Goal: Task Accomplishment & Management: Use online tool/utility

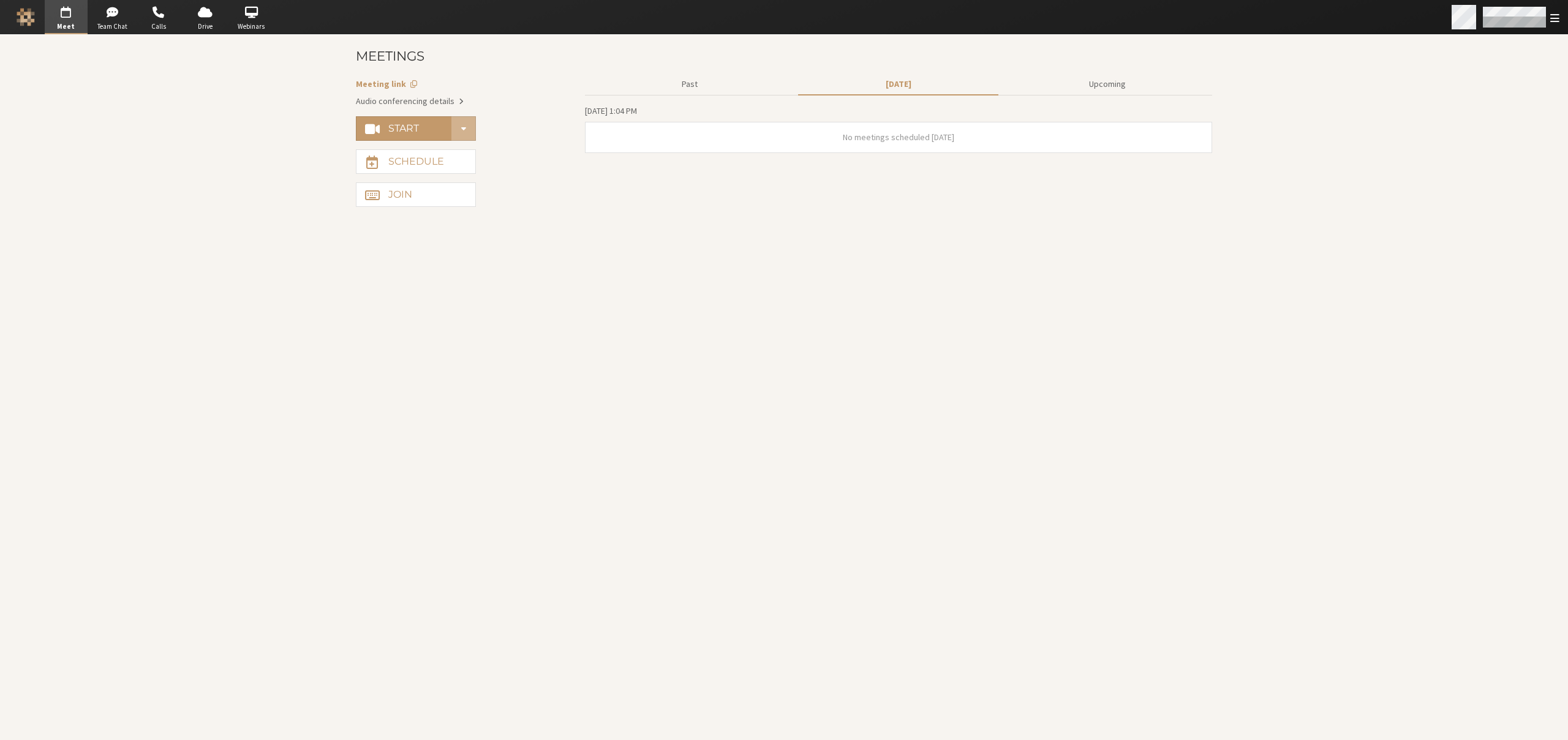
click at [1553, 24] on div "Open menu" at bounding box center [1507, 17] width 121 height 34
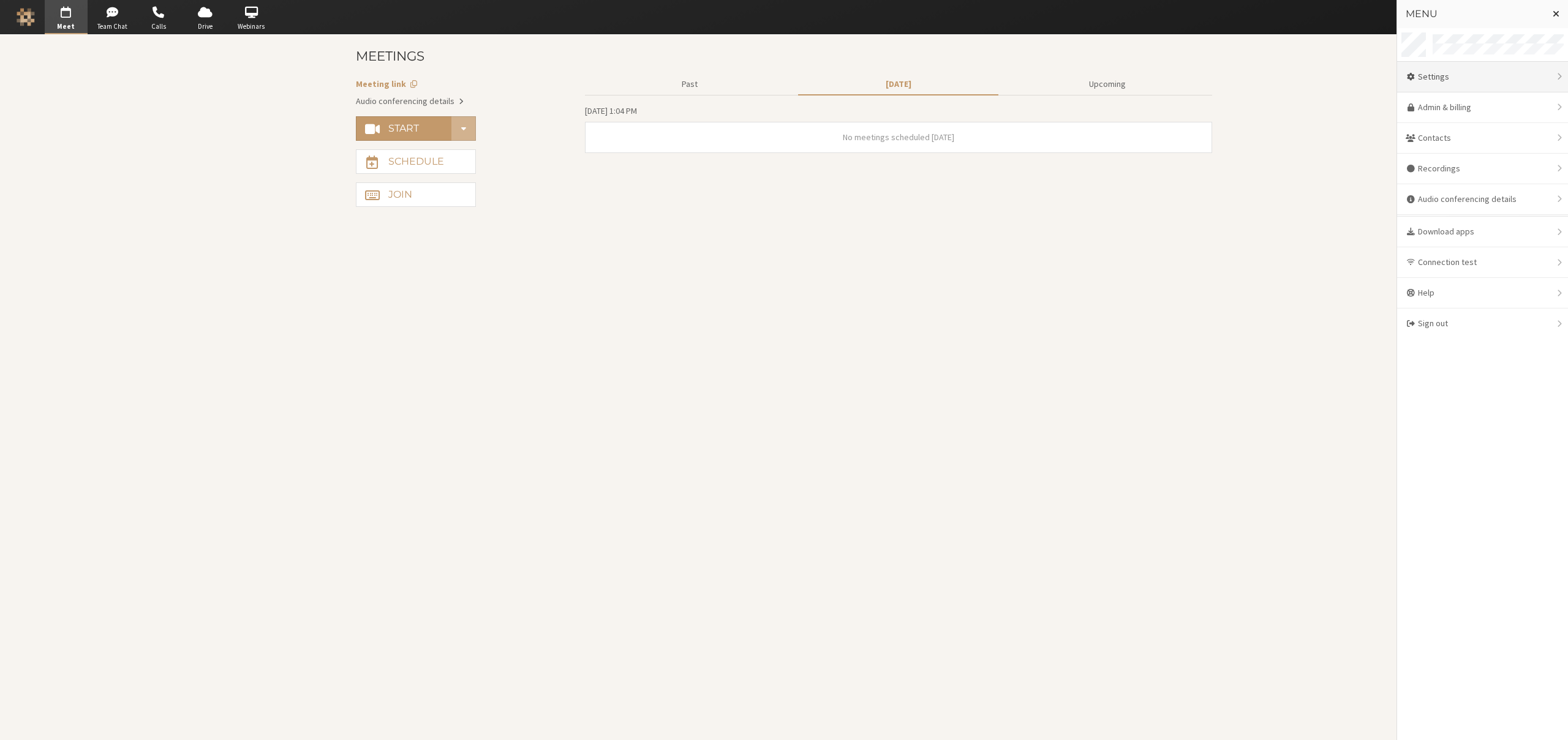
click at [1488, 80] on div "Settings" at bounding box center [1483, 77] width 171 height 31
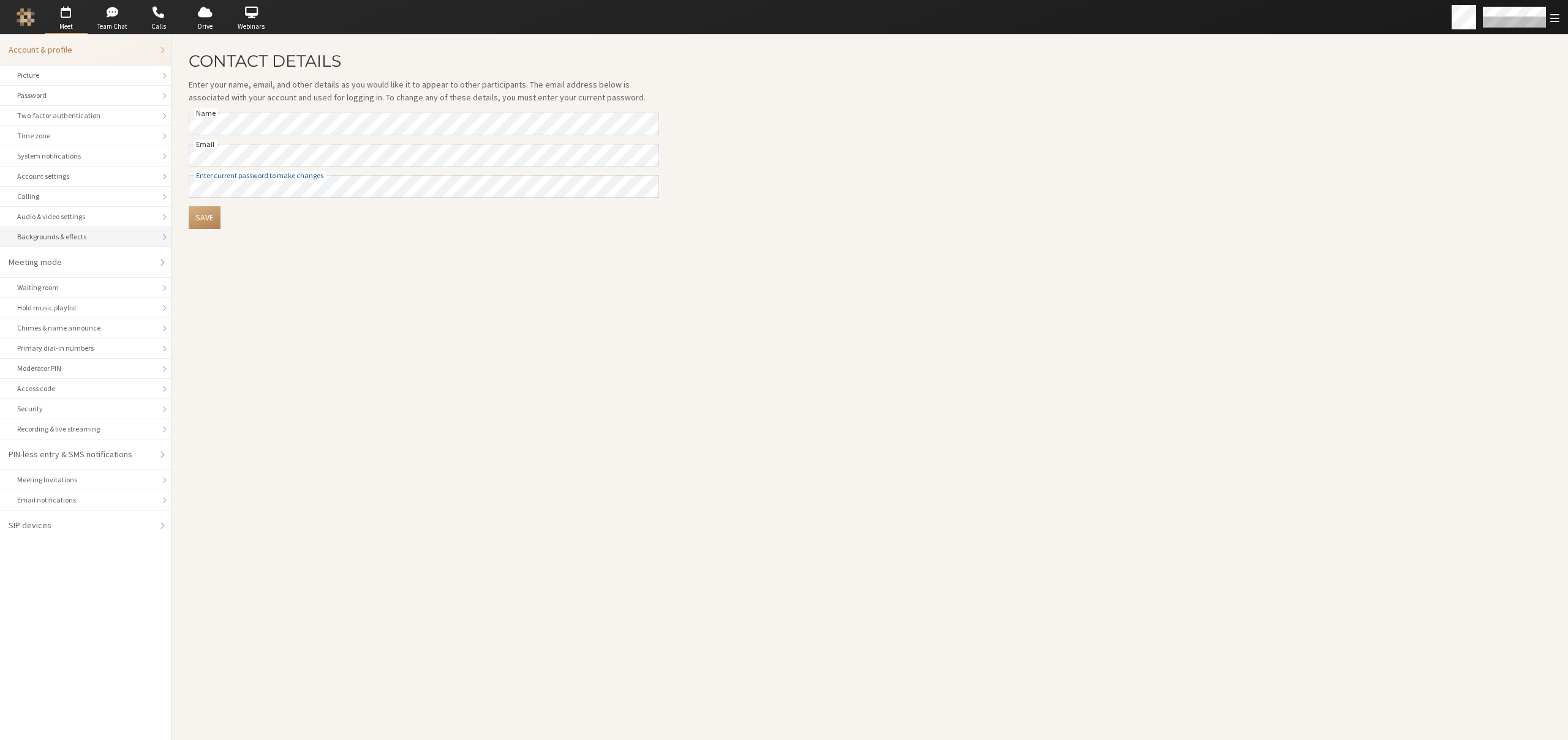
click at [71, 235] on div "Backgrounds & effects" at bounding box center [85, 237] width 137 height 11
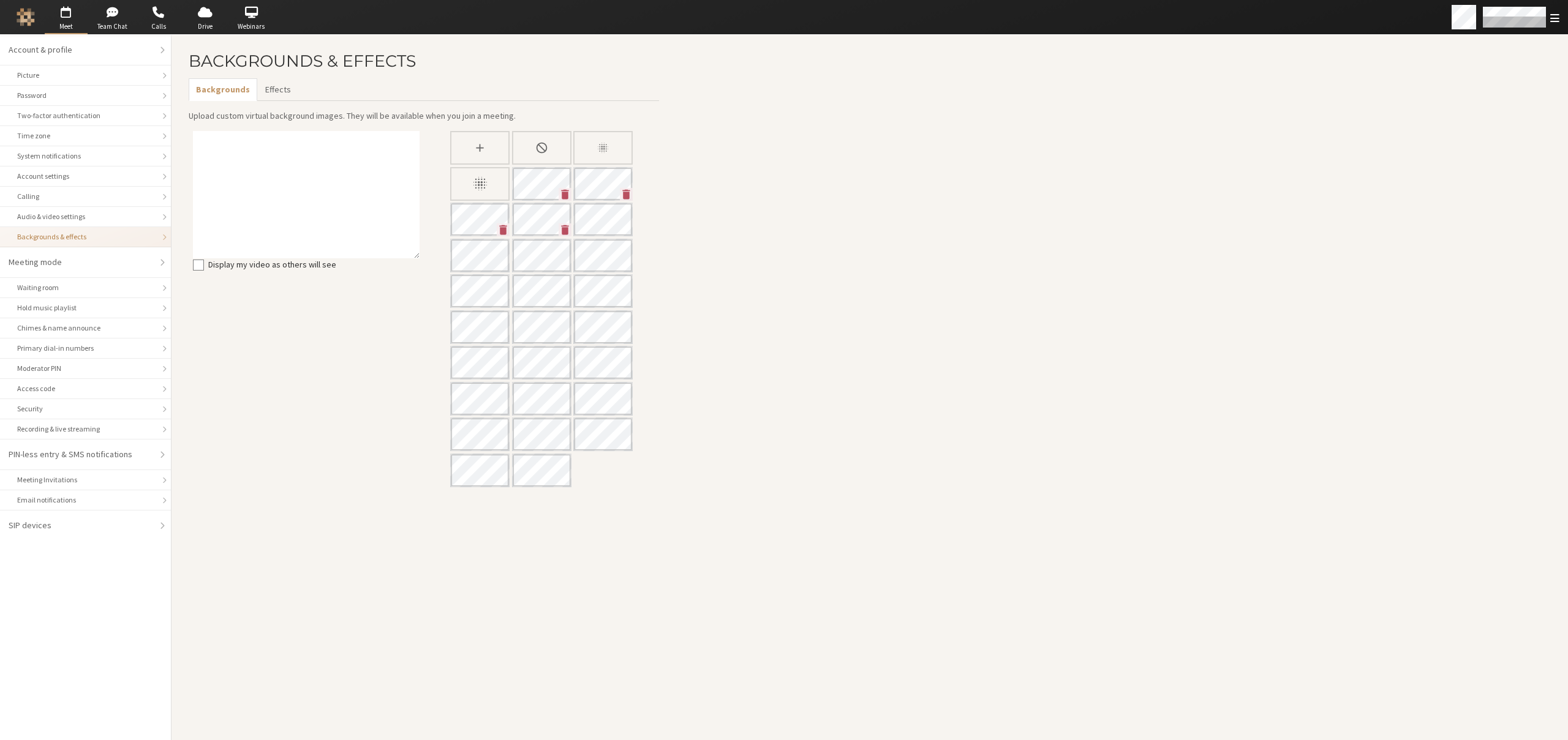
click at [477, 145] on icon "Upload Background" at bounding box center [480, 148] width 13 height 13
type input "C:\fakepath\Chhatrapati_shivaji_terminus,_esterno_01.jpg"
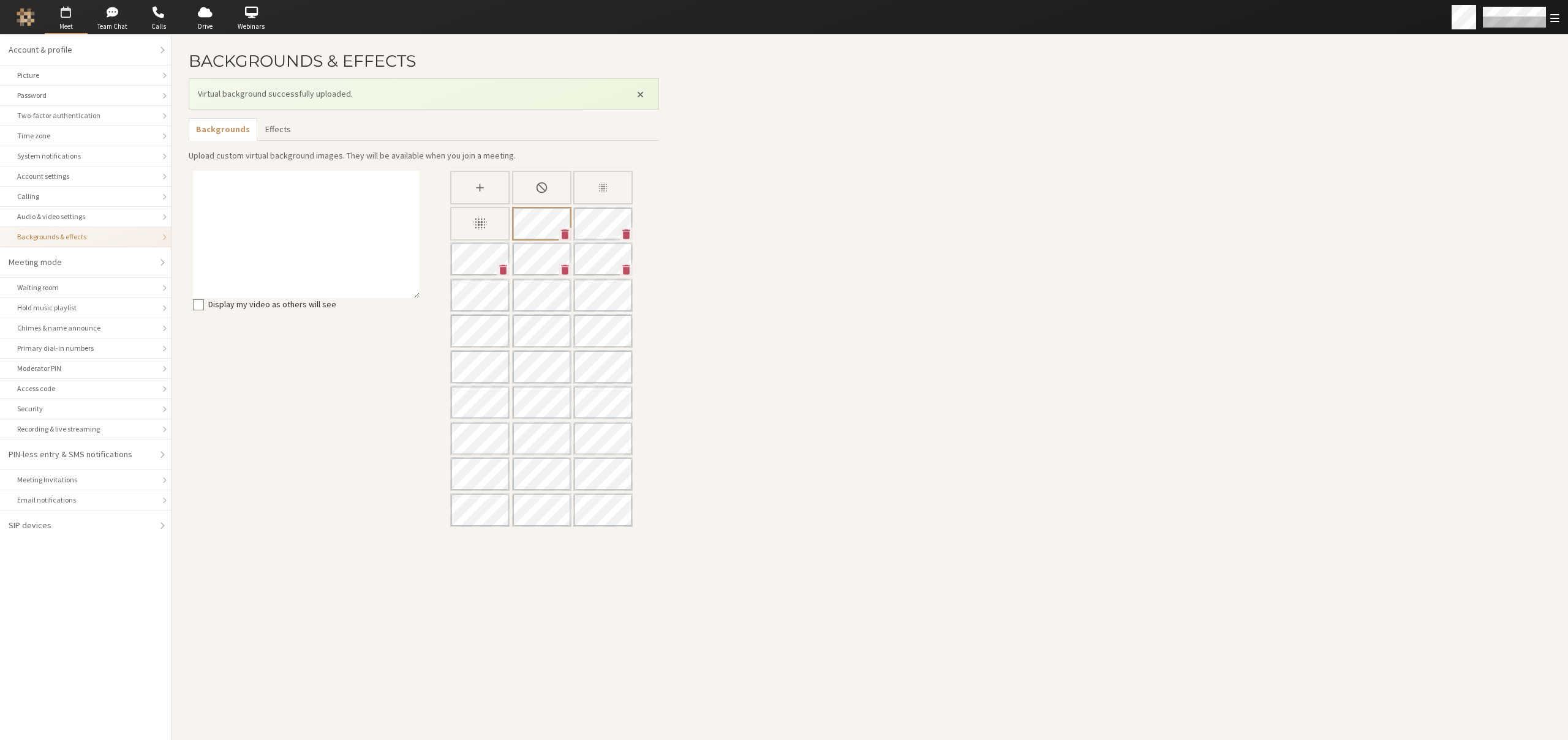
click at [69, 18] on span "button" at bounding box center [66, 12] width 43 height 20
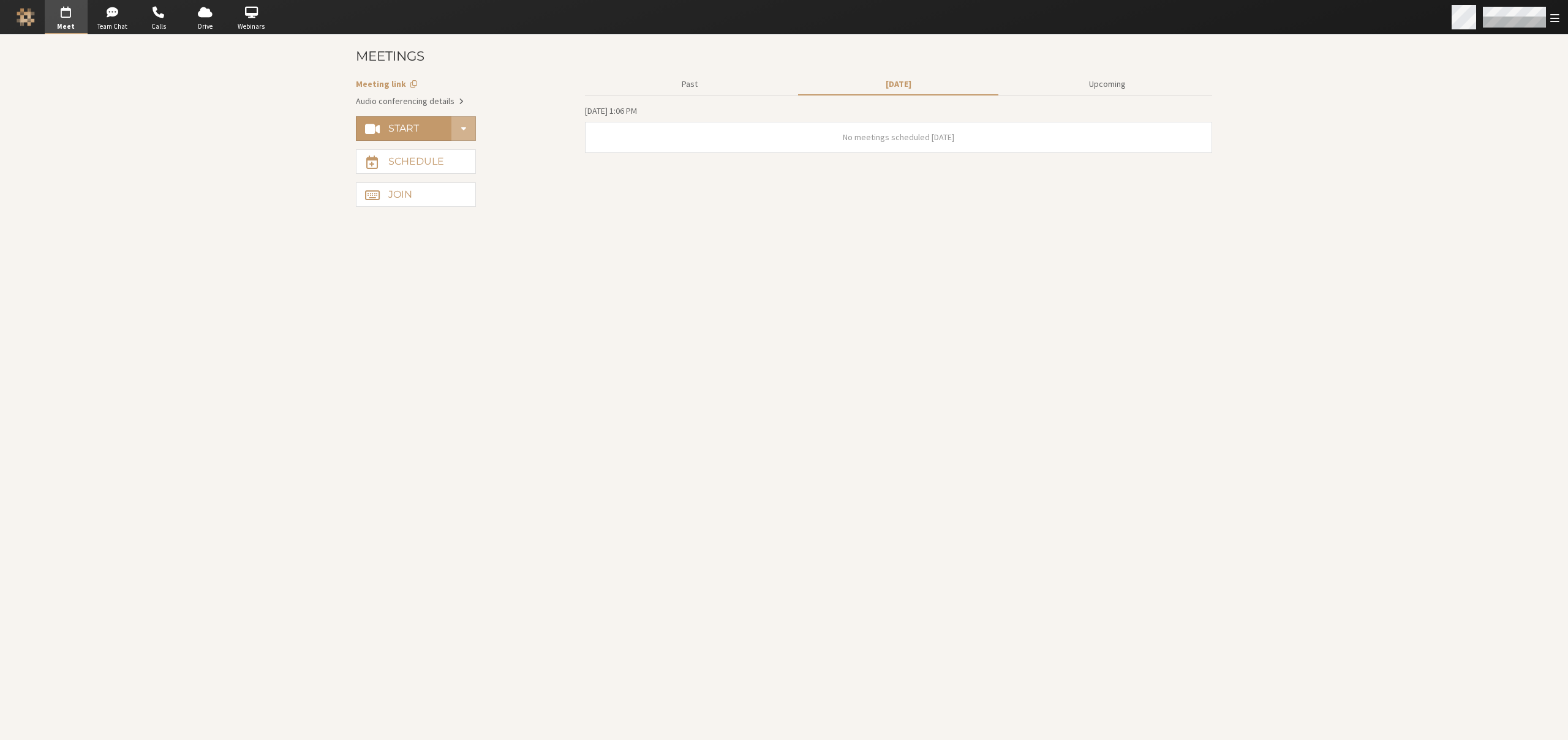
click at [1557, 20] on span "Open menu" at bounding box center [1555, 18] width 9 height 12
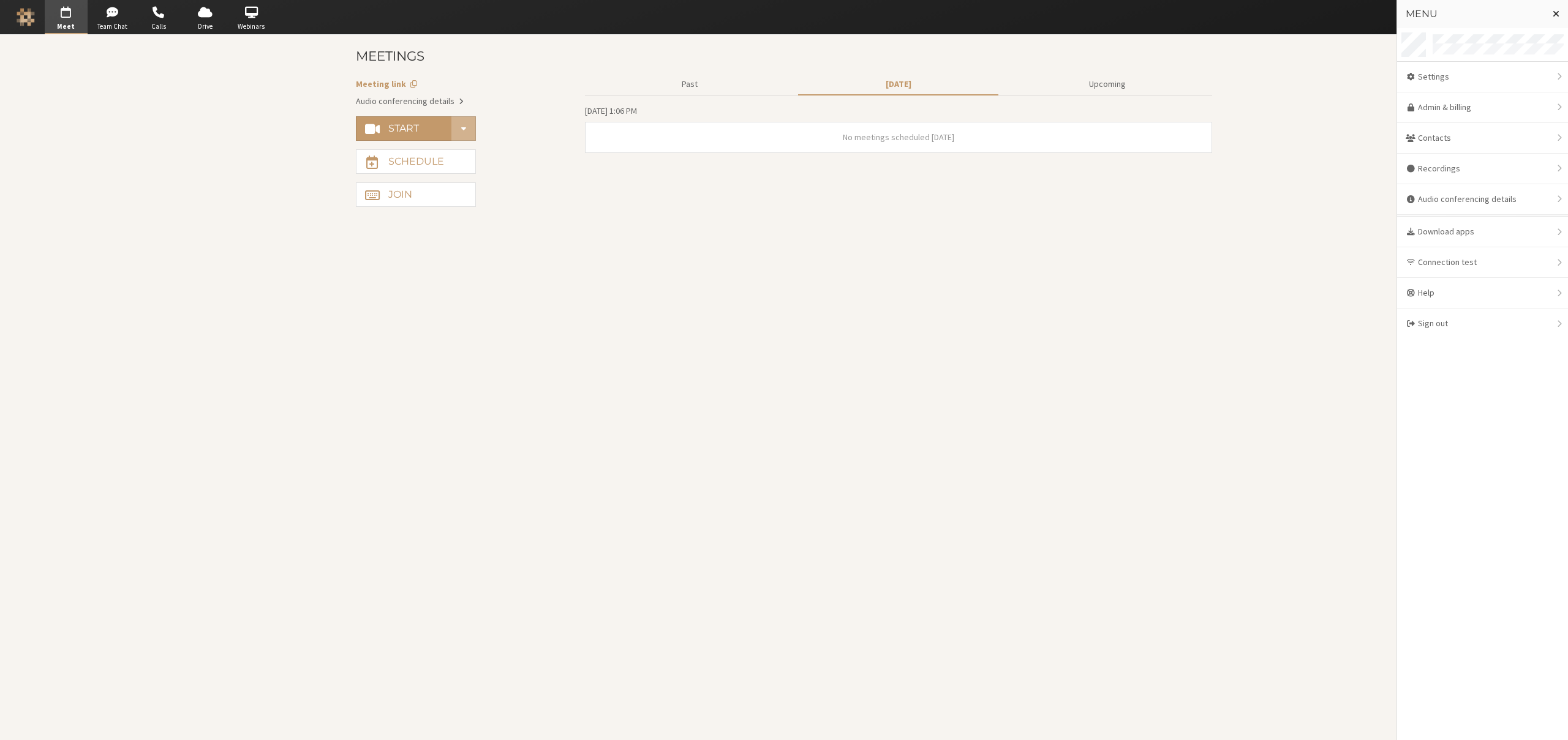
click at [1283, 153] on main "Start Meetings Meeting link Audio conferencing details Start Schedule Join Past…" at bounding box center [784, 387] width 1568 height 705
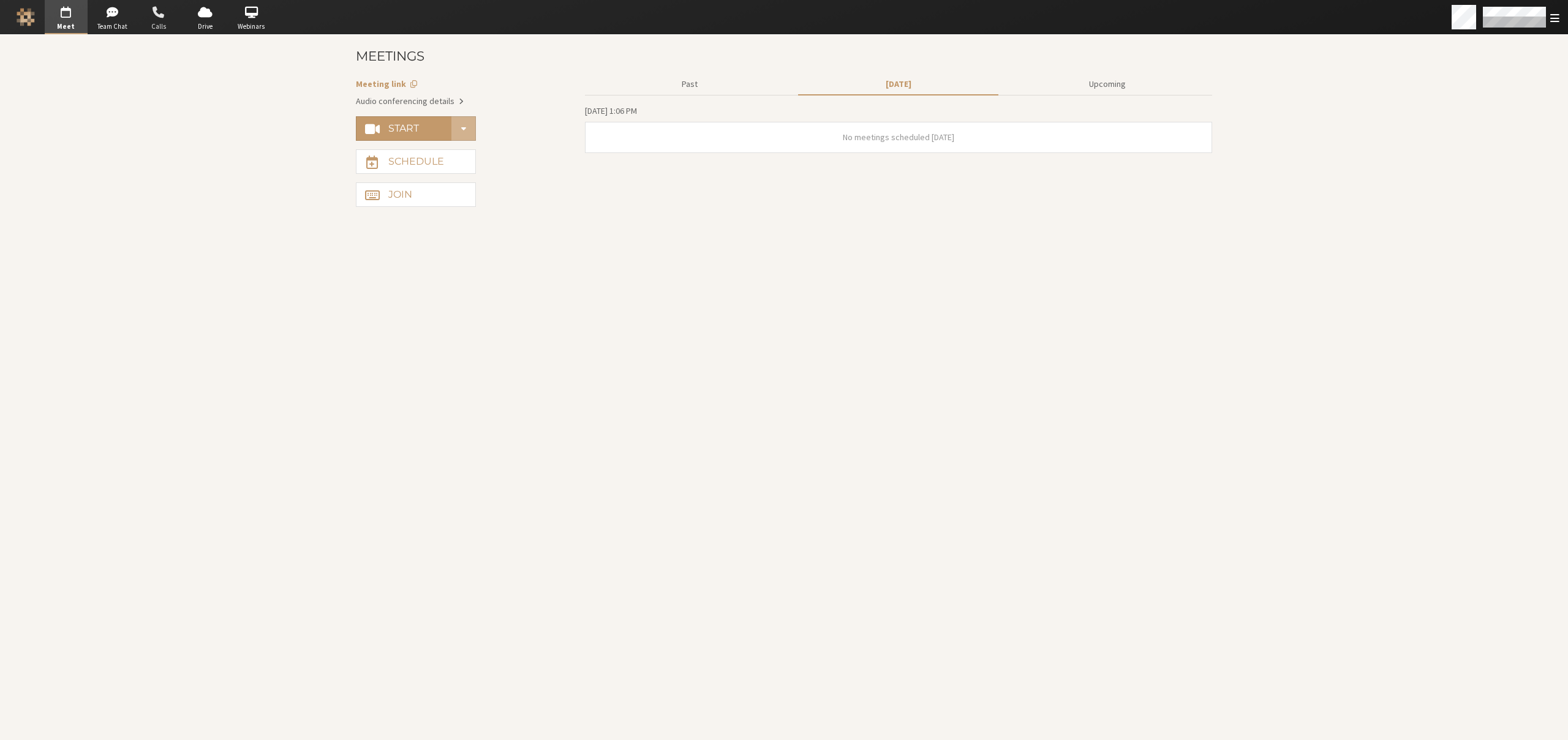
click at [152, 18] on span "button" at bounding box center [158, 12] width 43 height 20
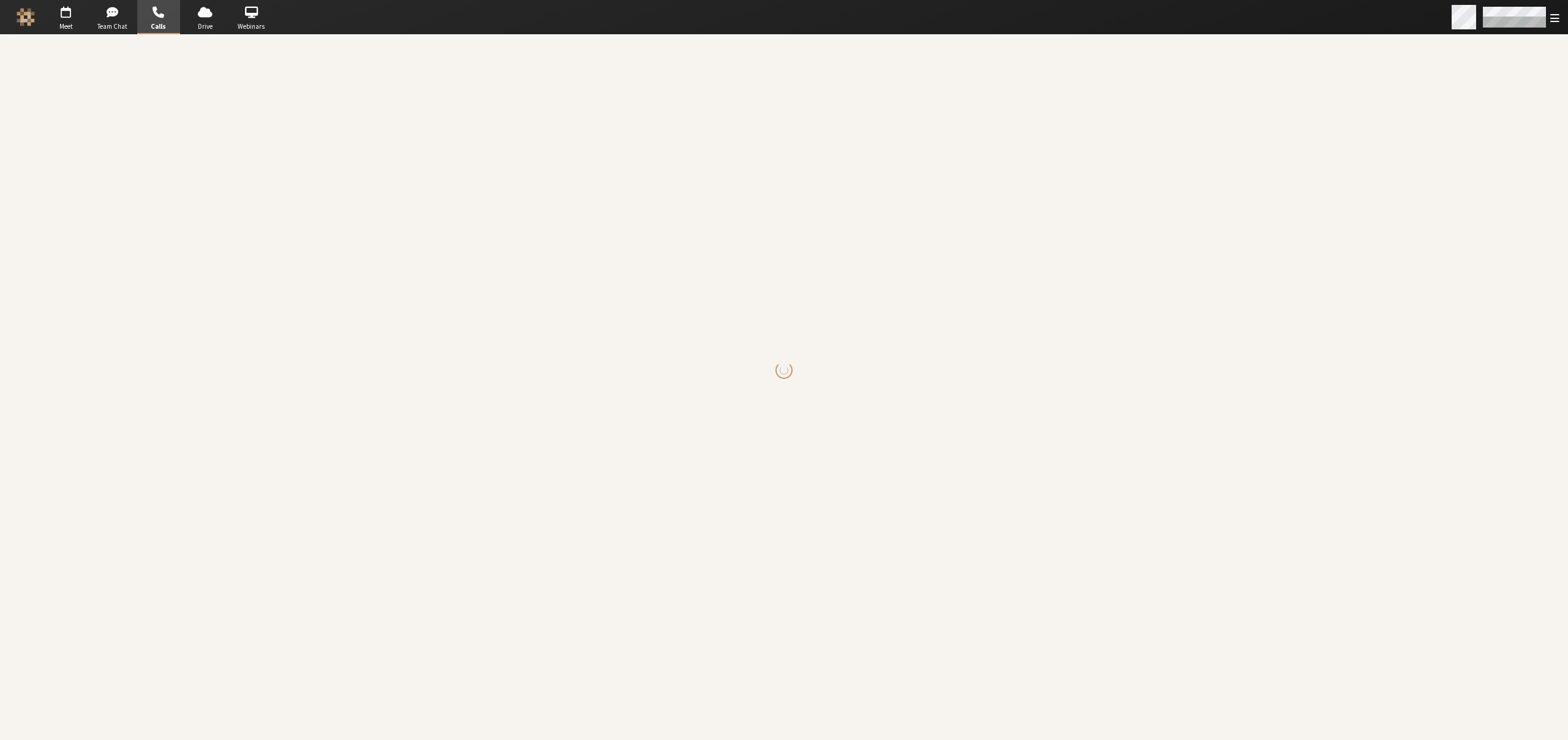
click at [1556, 16] on span "Open menu" at bounding box center [1555, 18] width 9 height 12
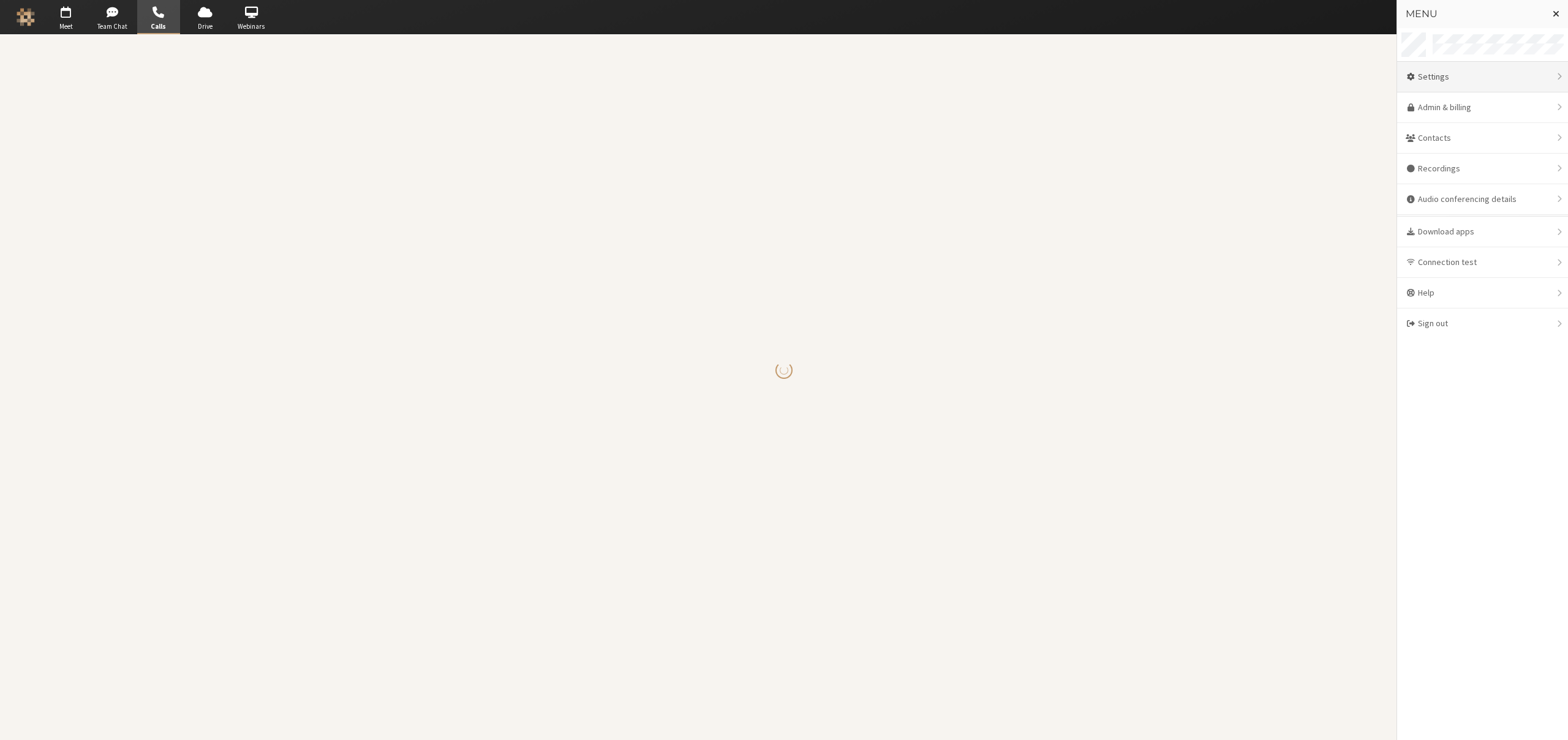
click at [1442, 80] on div "Settings" at bounding box center [1483, 77] width 171 height 31
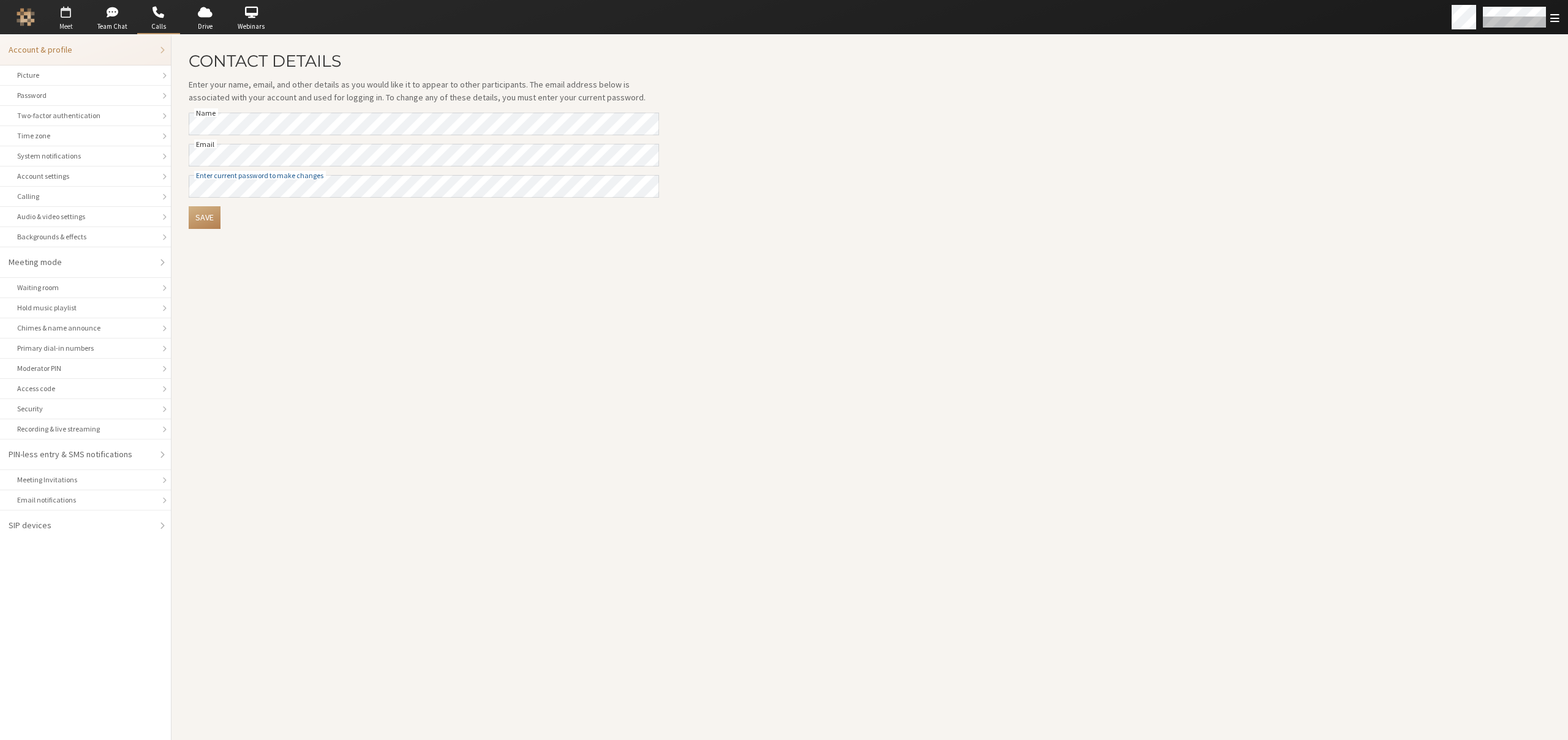
click at [73, 16] on span "button" at bounding box center [66, 12] width 43 height 20
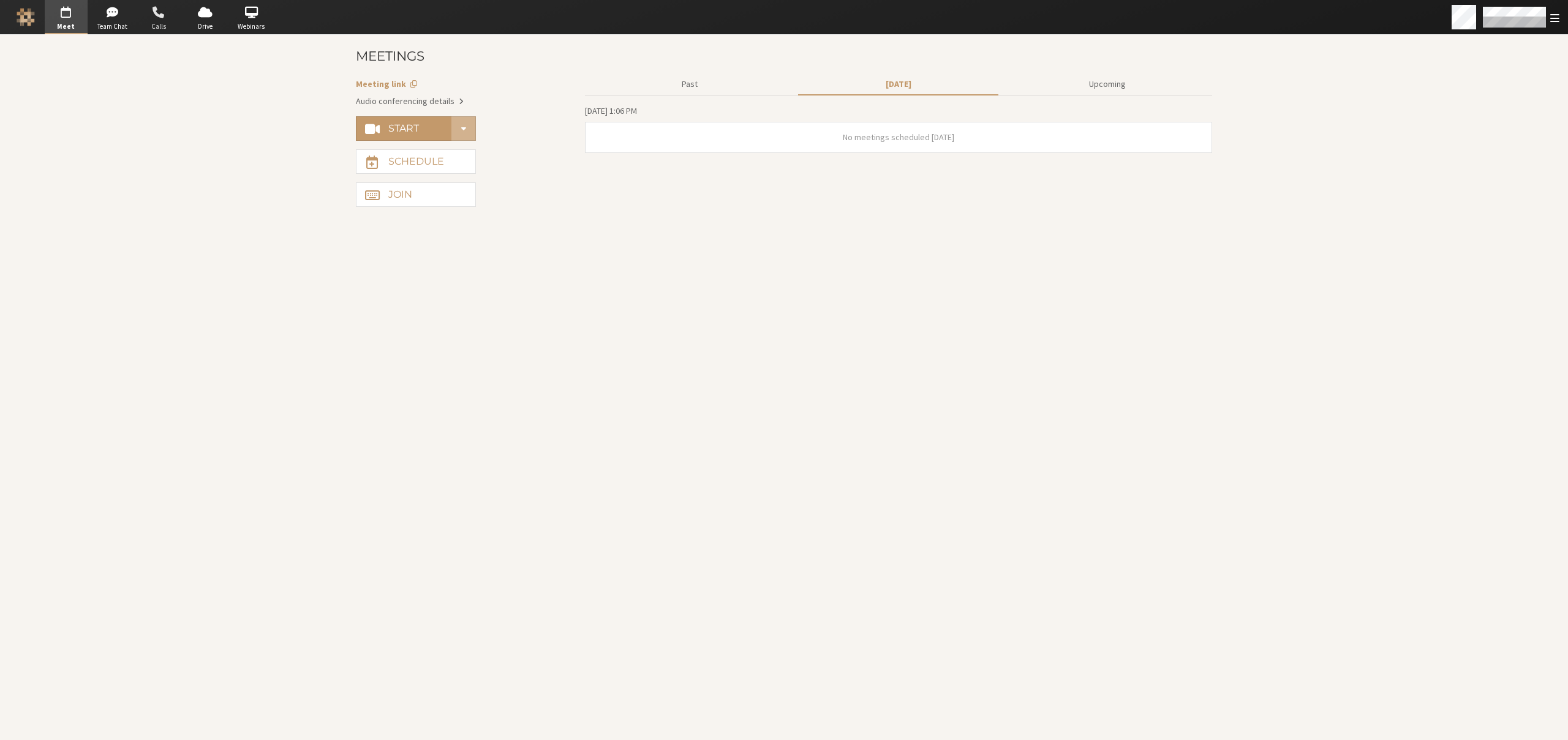
click at [148, 20] on span "button" at bounding box center [158, 12] width 43 height 20
click at [1560, 22] on div "Open menu" at bounding box center [1507, 17] width 121 height 34
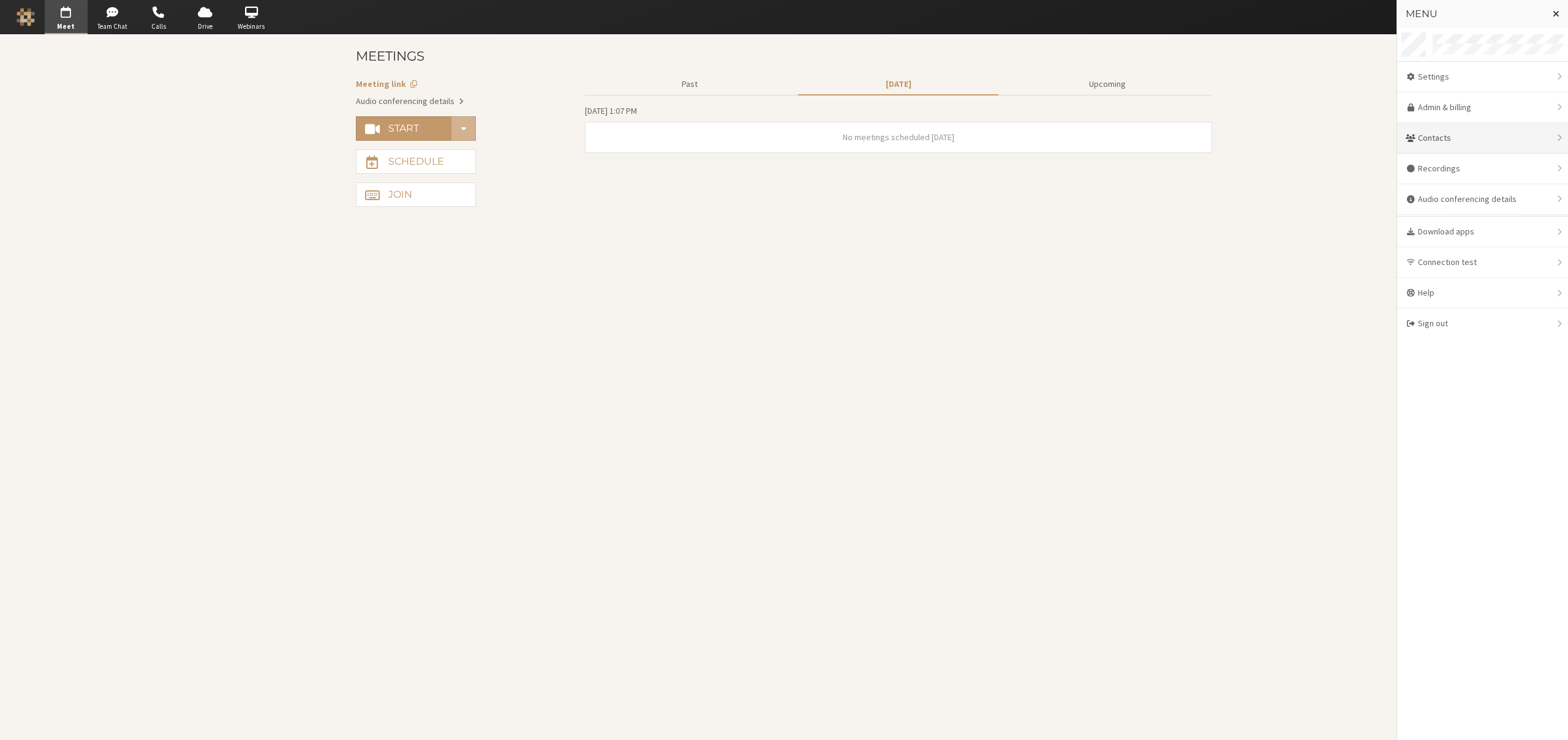
click at [1489, 130] on div "Contacts" at bounding box center [1483, 138] width 171 height 31
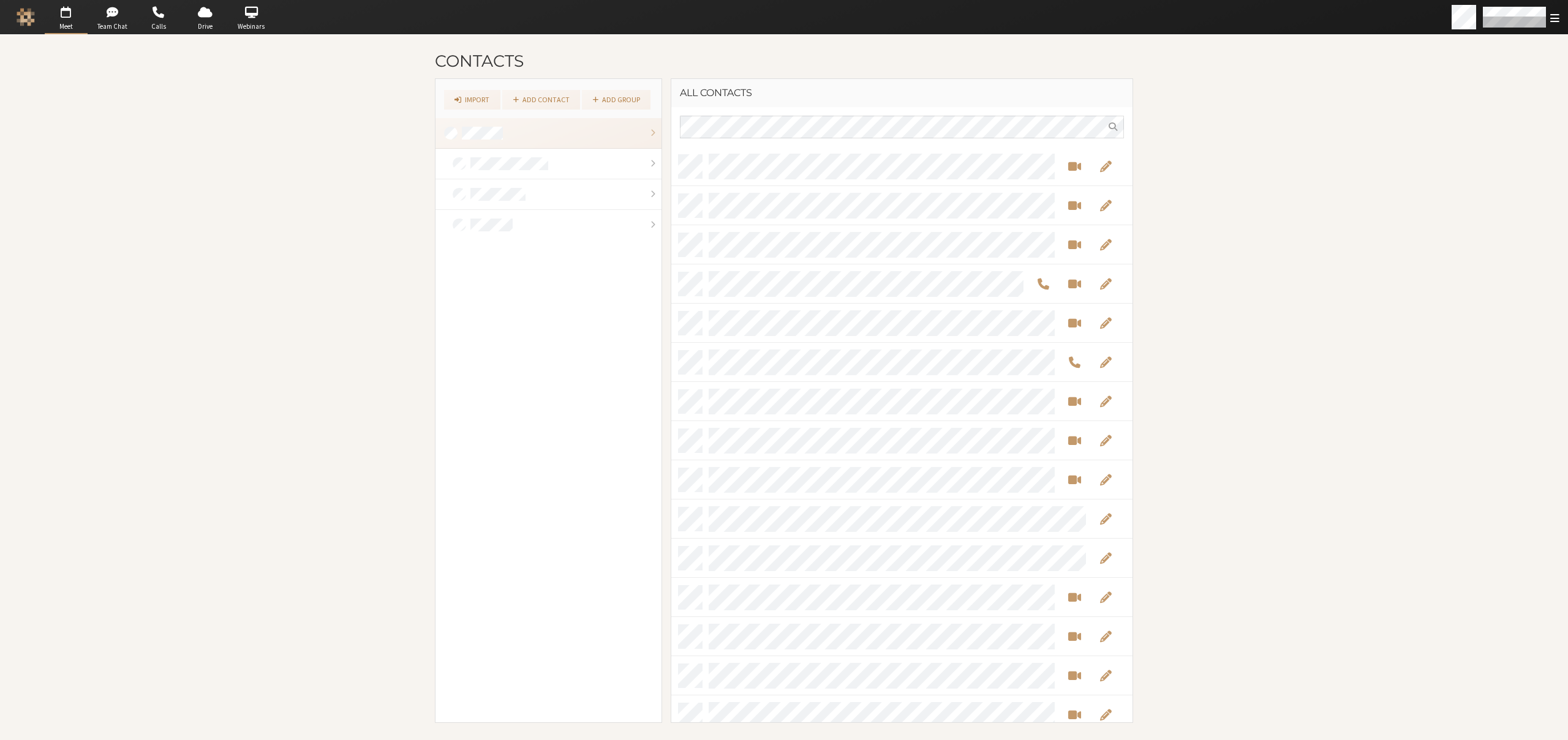
scroll to position [566, 452]
click at [1553, 19] on span "Open menu" at bounding box center [1555, 18] width 9 height 12
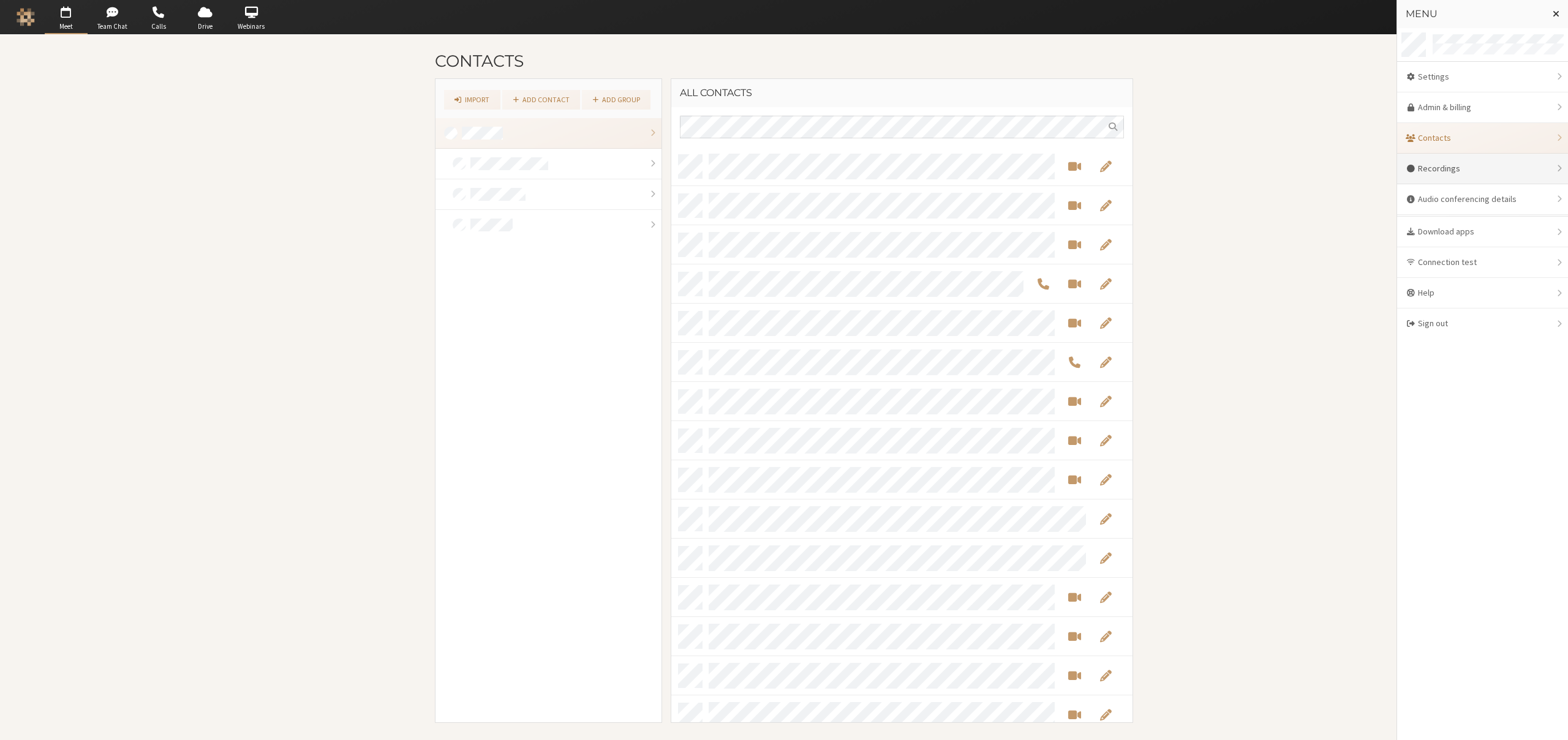
click at [1478, 164] on div "Recordings" at bounding box center [1483, 169] width 171 height 31
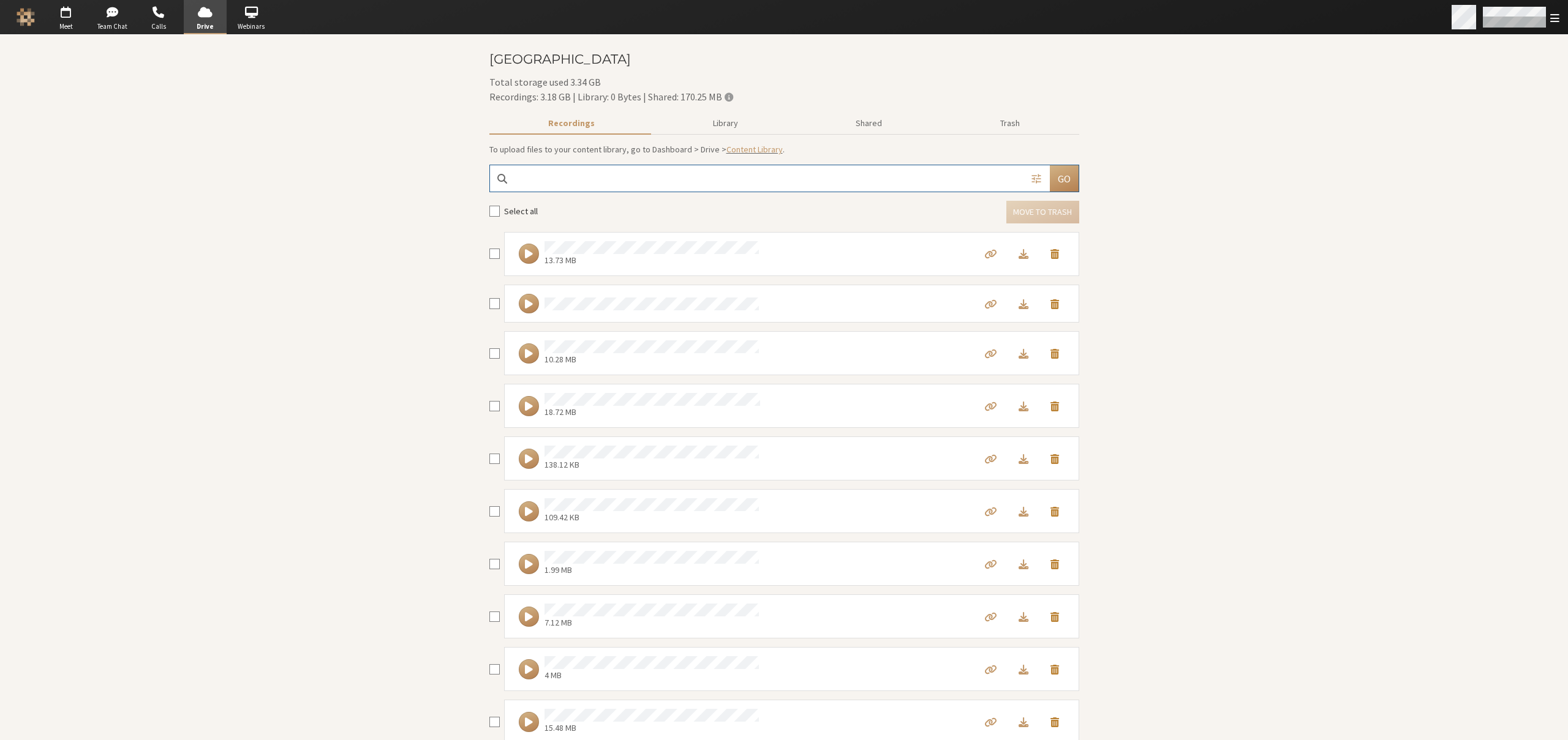
click at [1556, 21] on span "Open menu" at bounding box center [1555, 18] width 9 height 12
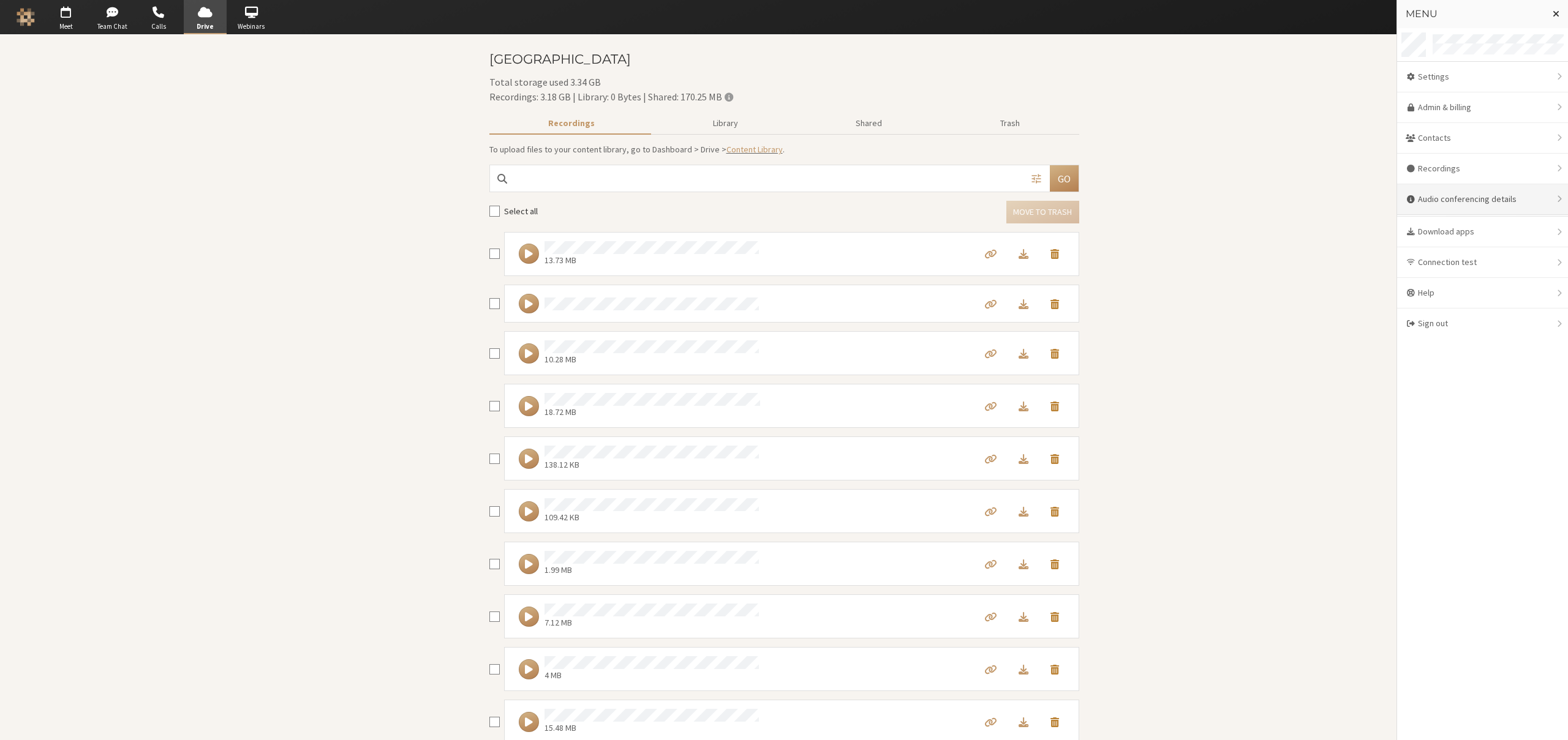
click at [1480, 191] on div "Audio conferencing details" at bounding box center [1483, 200] width 171 height 31
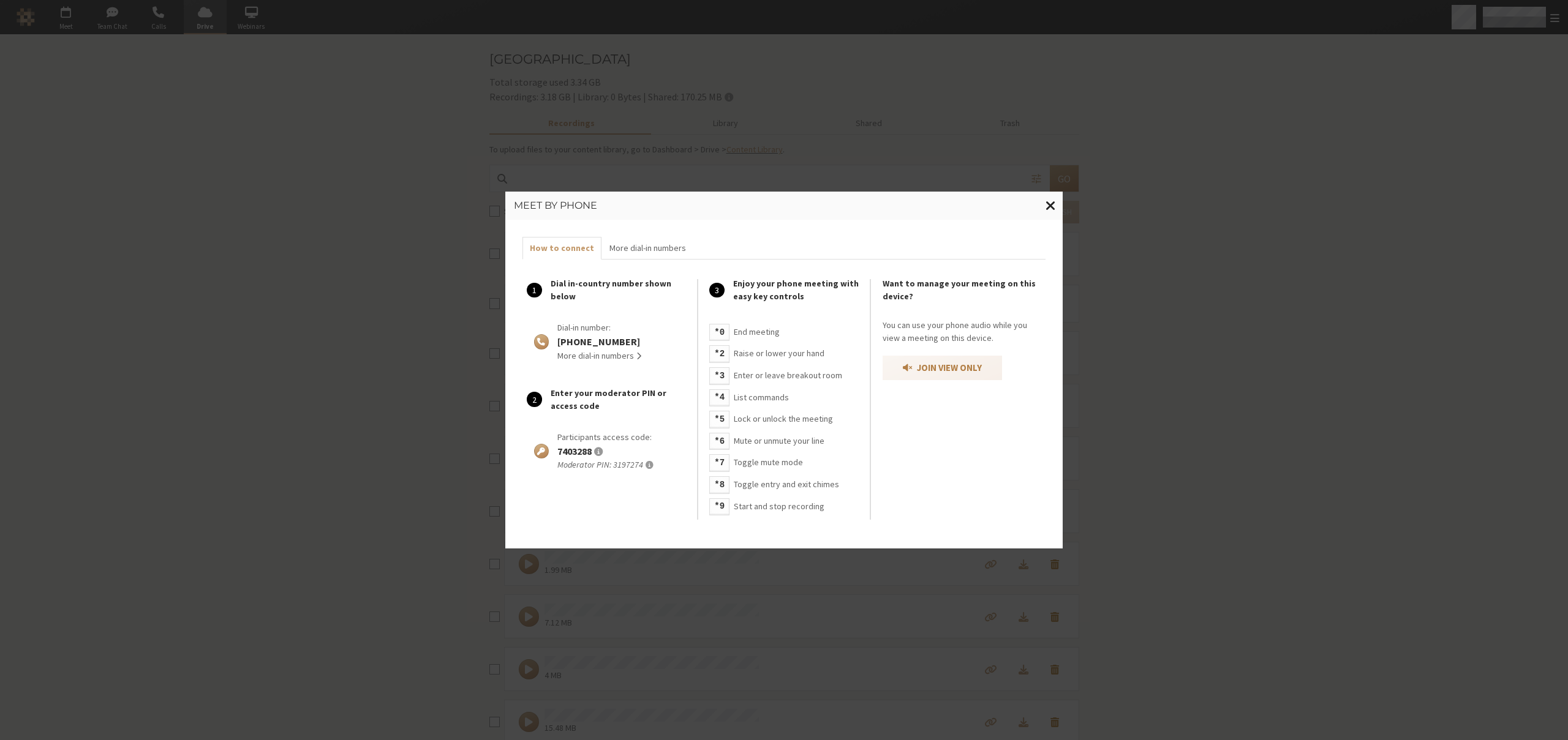
click at [1050, 208] on span "Close modal" at bounding box center [1051, 205] width 11 height 15
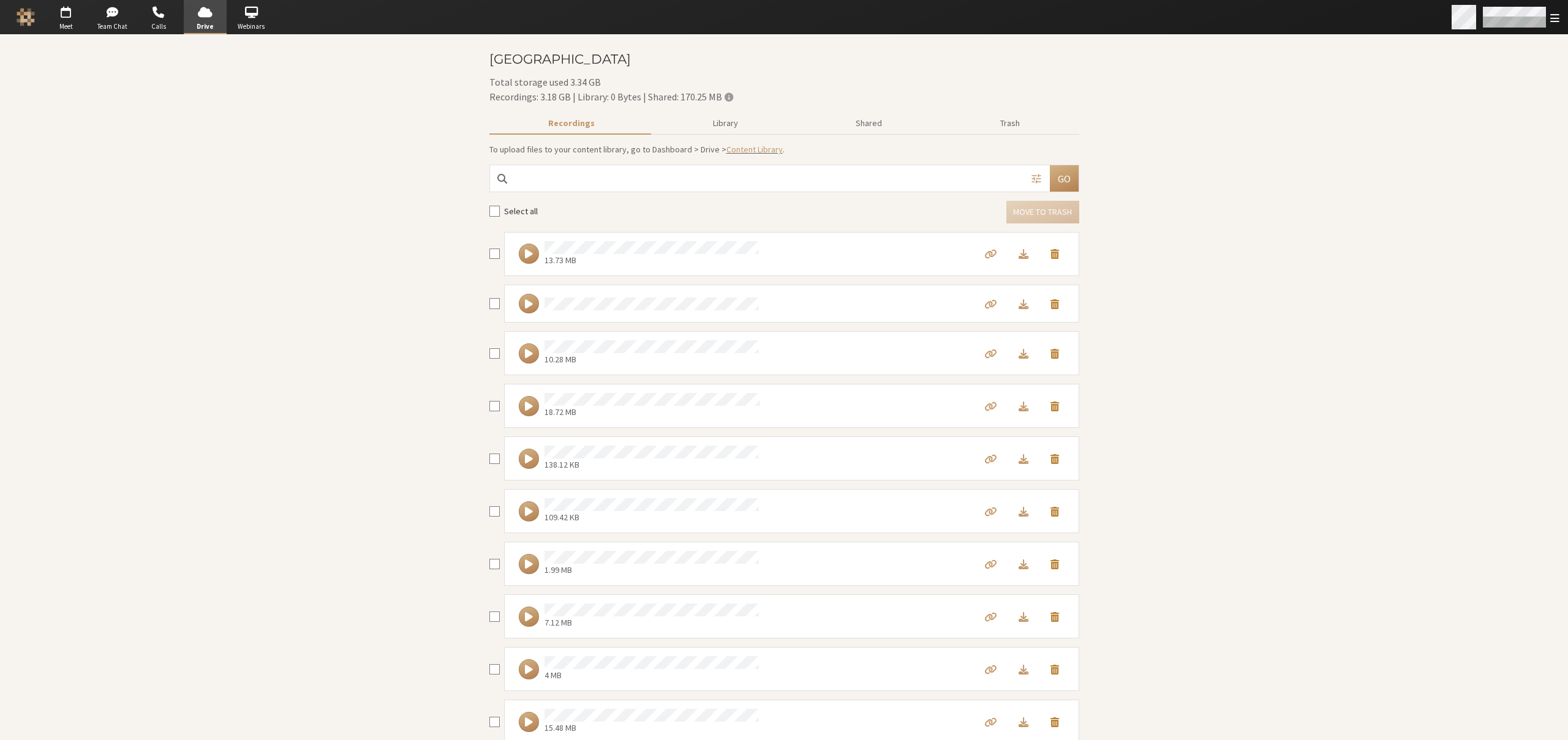
click at [1558, 17] on span "Open menu" at bounding box center [1555, 18] width 9 height 12
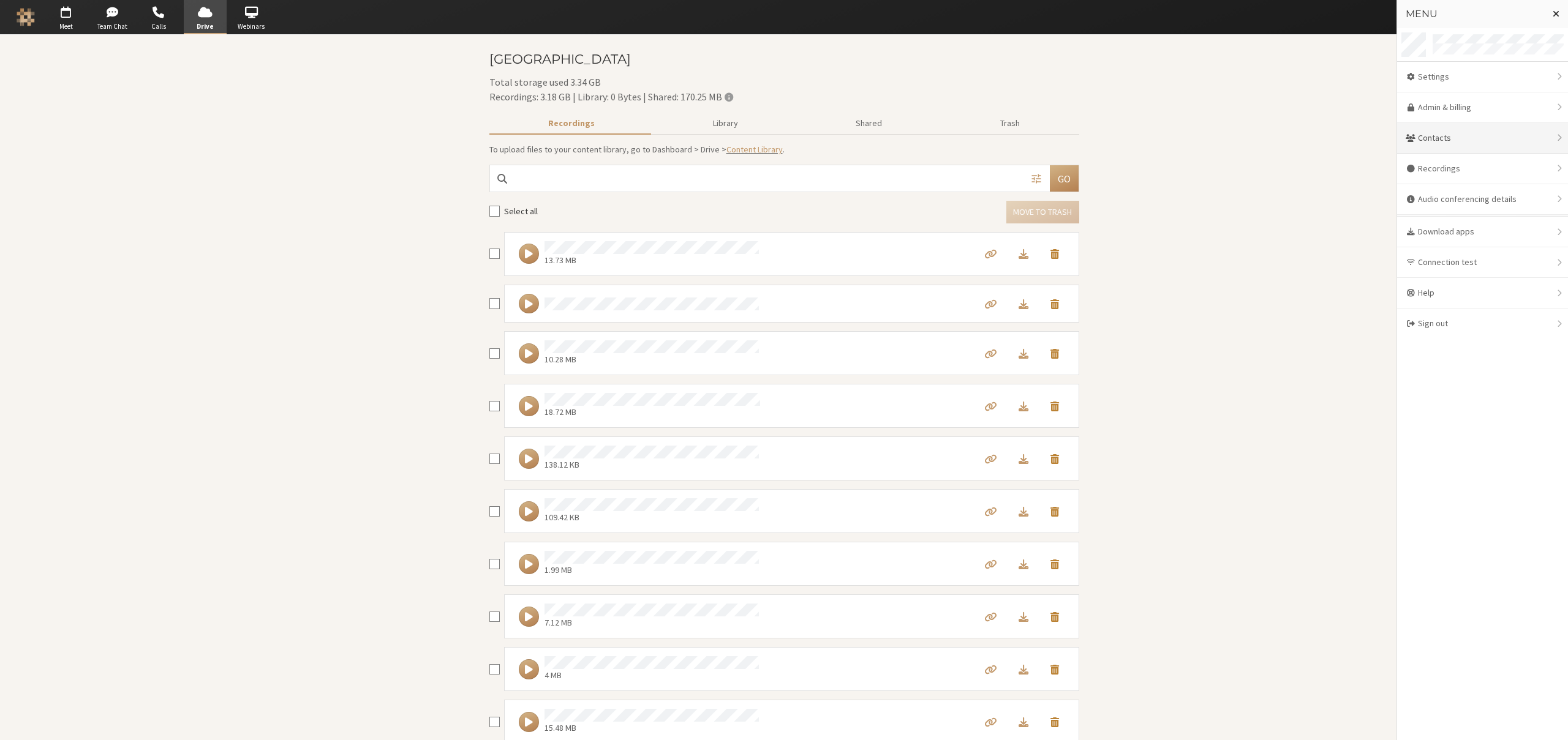
click at [1476, 130] on div "Contacts" at bounding box center [1483, 138] width 171 height 31
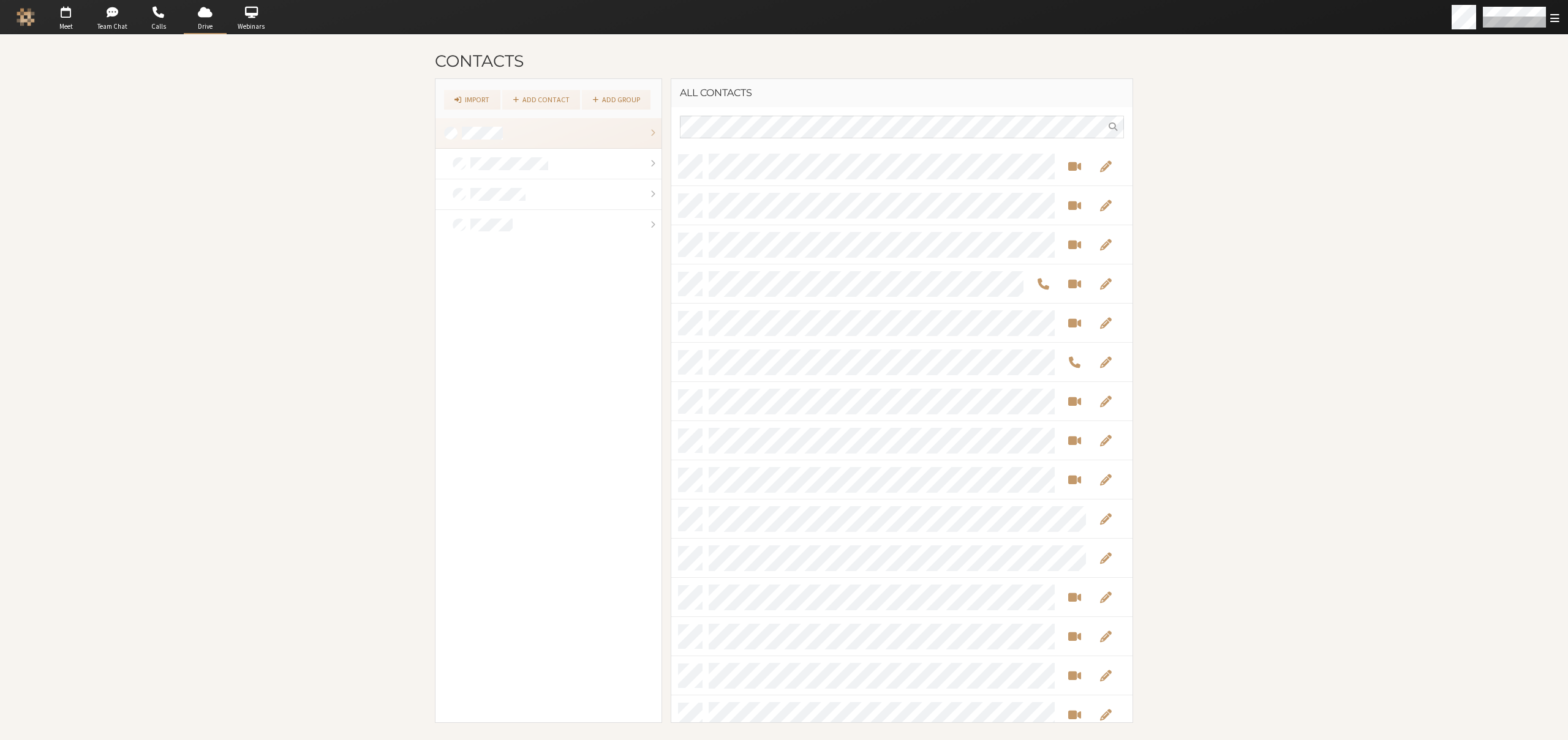
scroll to position [566, 452]
click at [1555, 14] on span "Open menu" at bounding box center [1555, 18] width 9 height 12
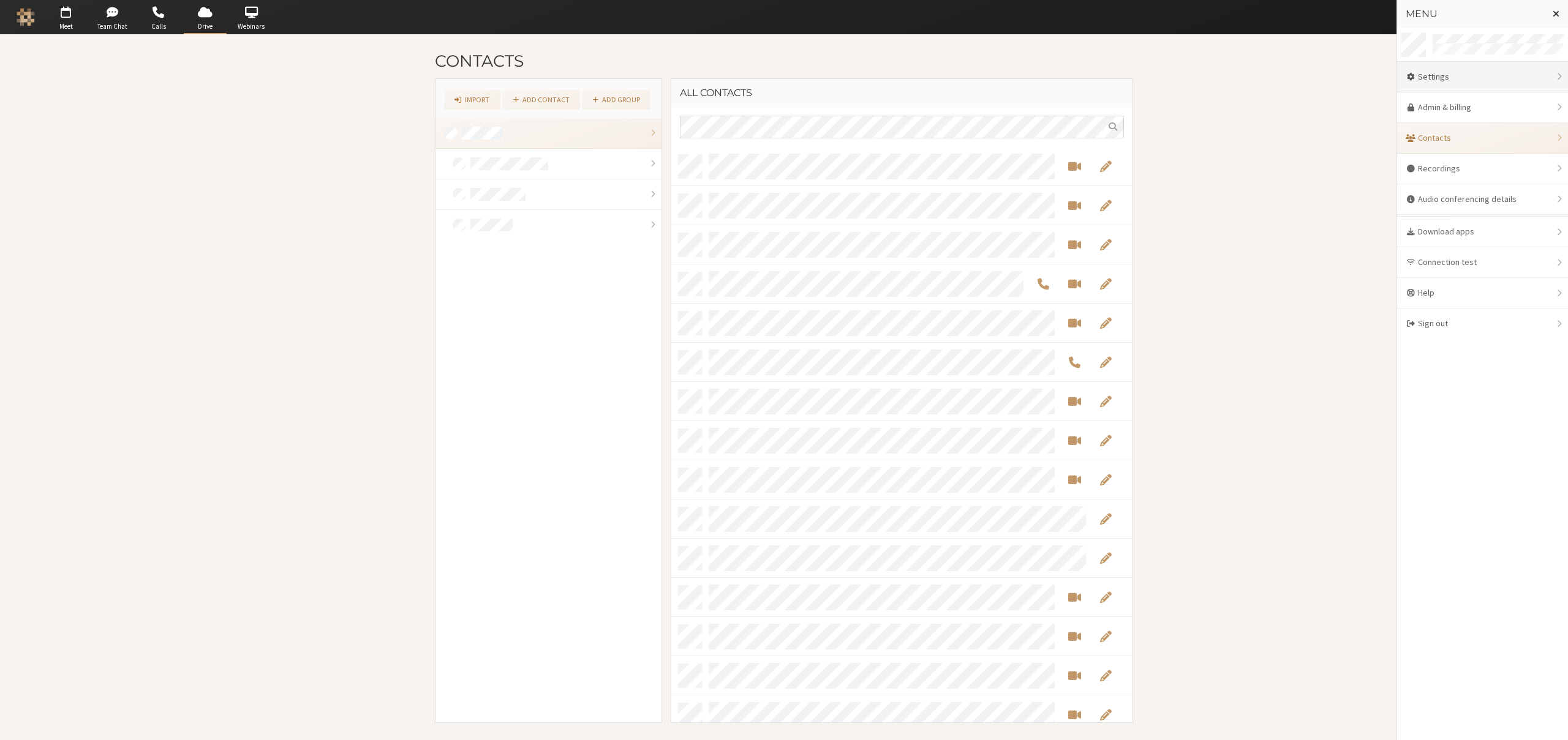
click at [1489, 76] on div "Settings" at bounding box center [1483, 77] width 171 height 31
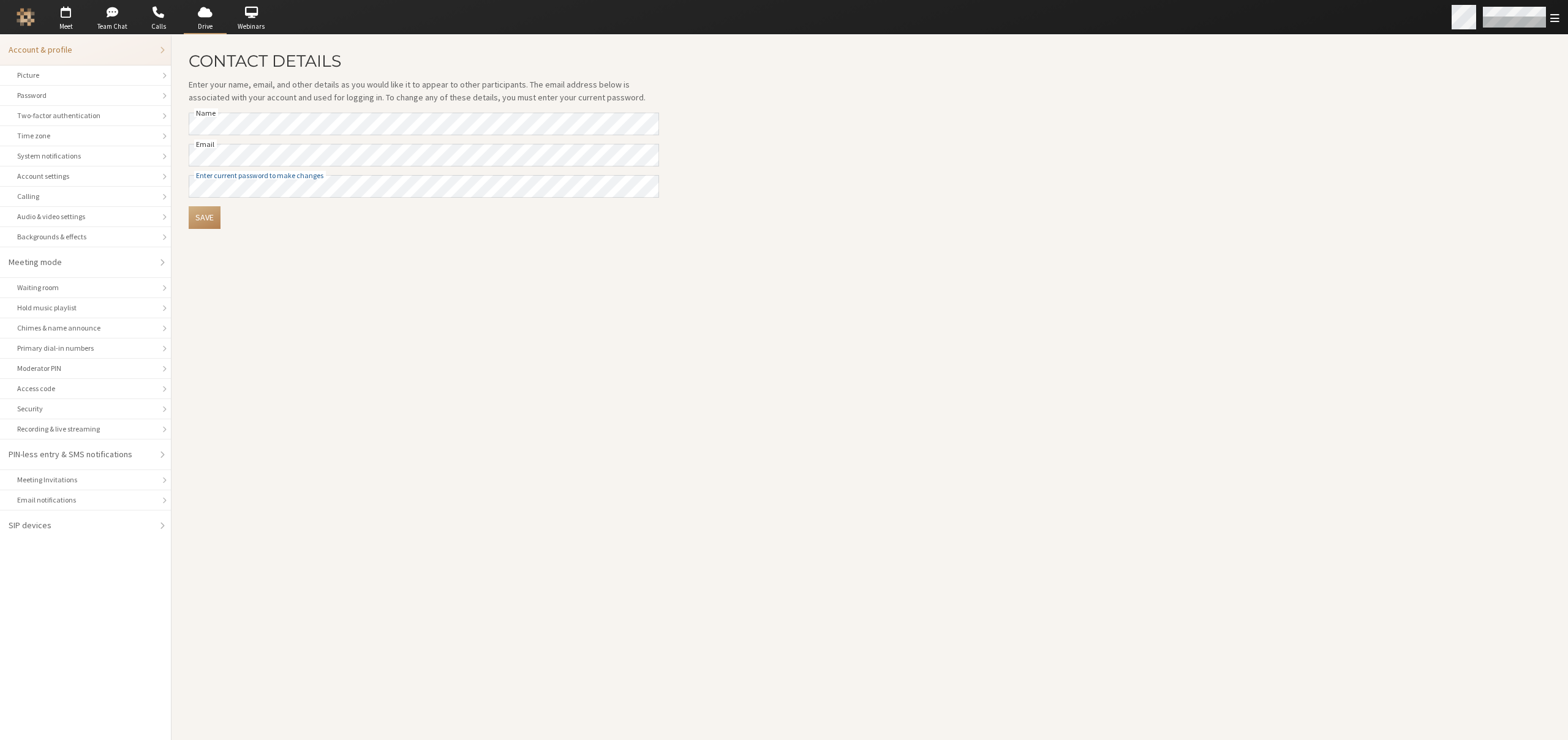
click at [1556, 12] on span "Open menu" at bounding box center [1555, 18] width 9 height 12
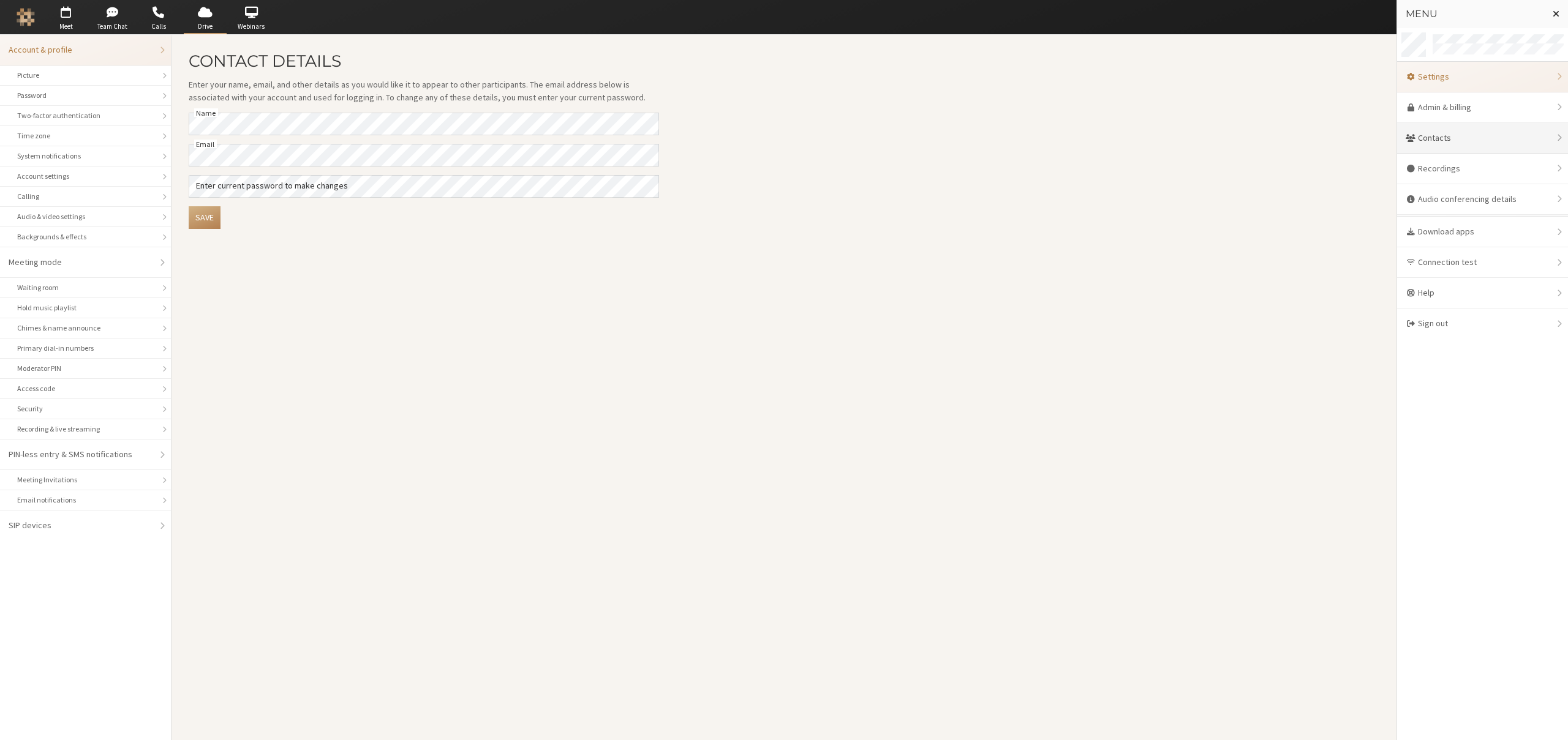
click at [1496, 143] on div "Contacts" at bounding box center [1483, 138] width 171 height 31
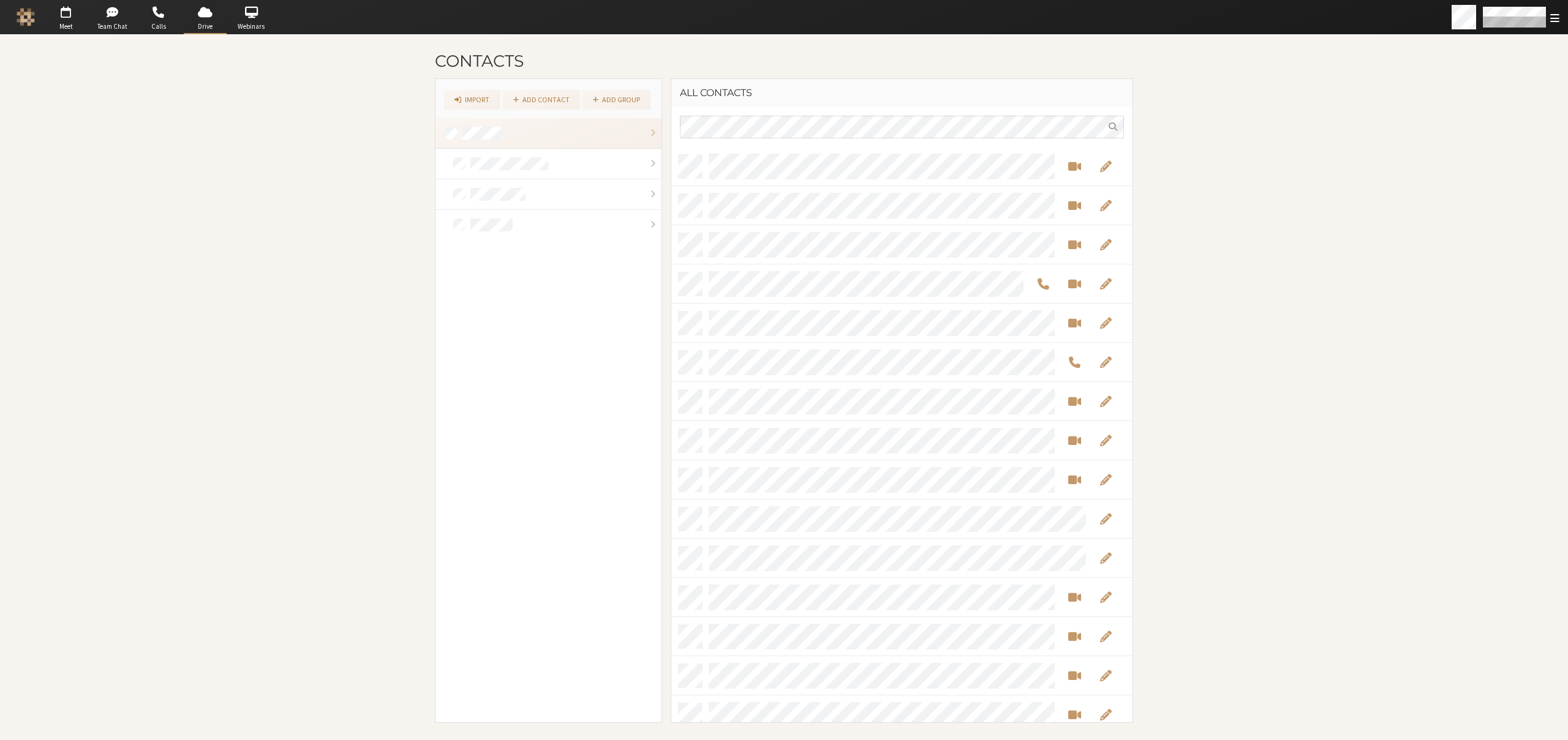
scroll to position [566, 452]
click at [1553, 16] on span "Open menu" at bounding box center [1555, 18] width 9 height 12
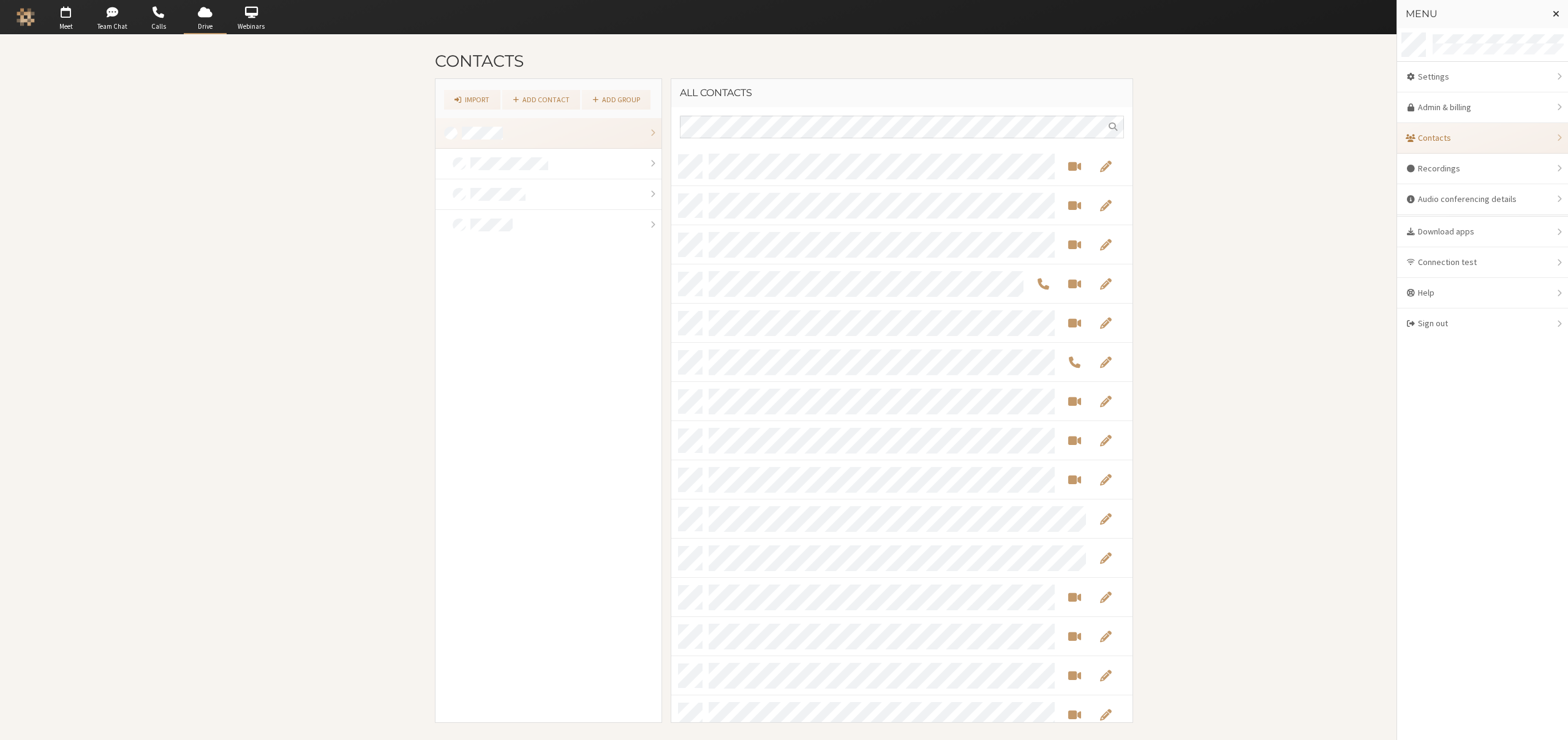
click at [1276, 113] on div "Contacts Import Add contact Add group All contacts" at bounding box center [784, 387] width 1568 height 705
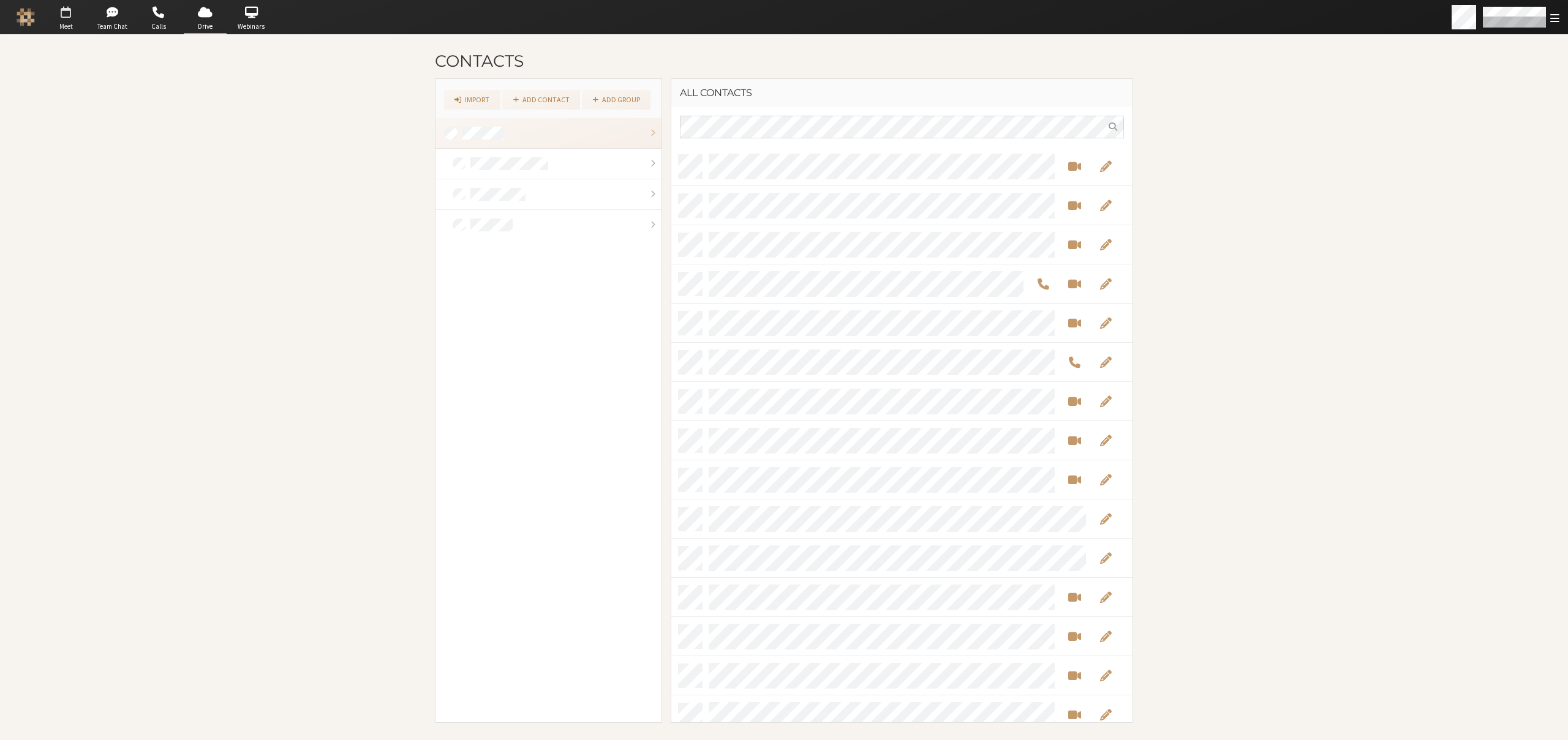
click at [52, 15] on span "button" at bounding box center [66, 12] width 43 height 20
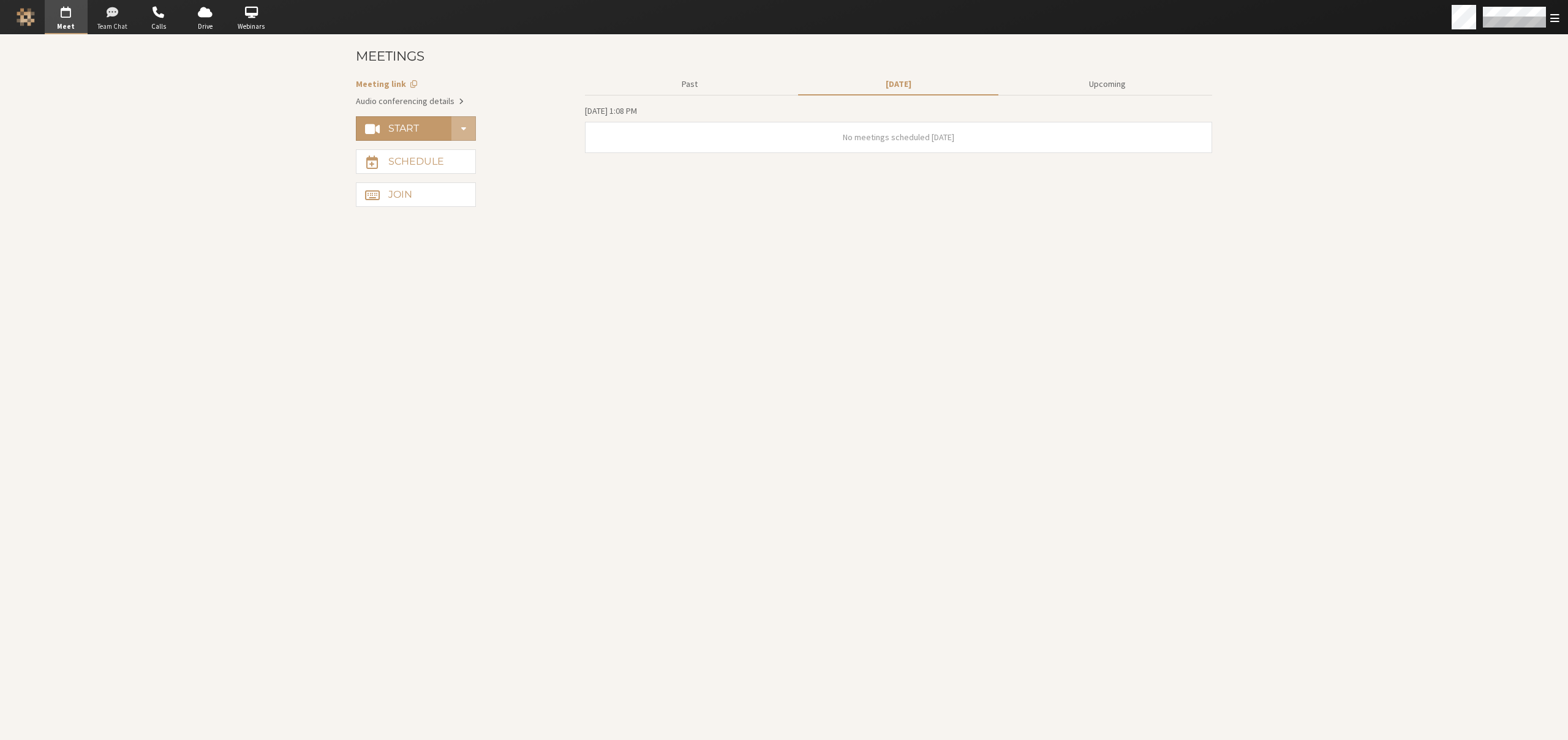
click at [105, 19] on span "button" at bounding box center [112, 12] width 43 height 20
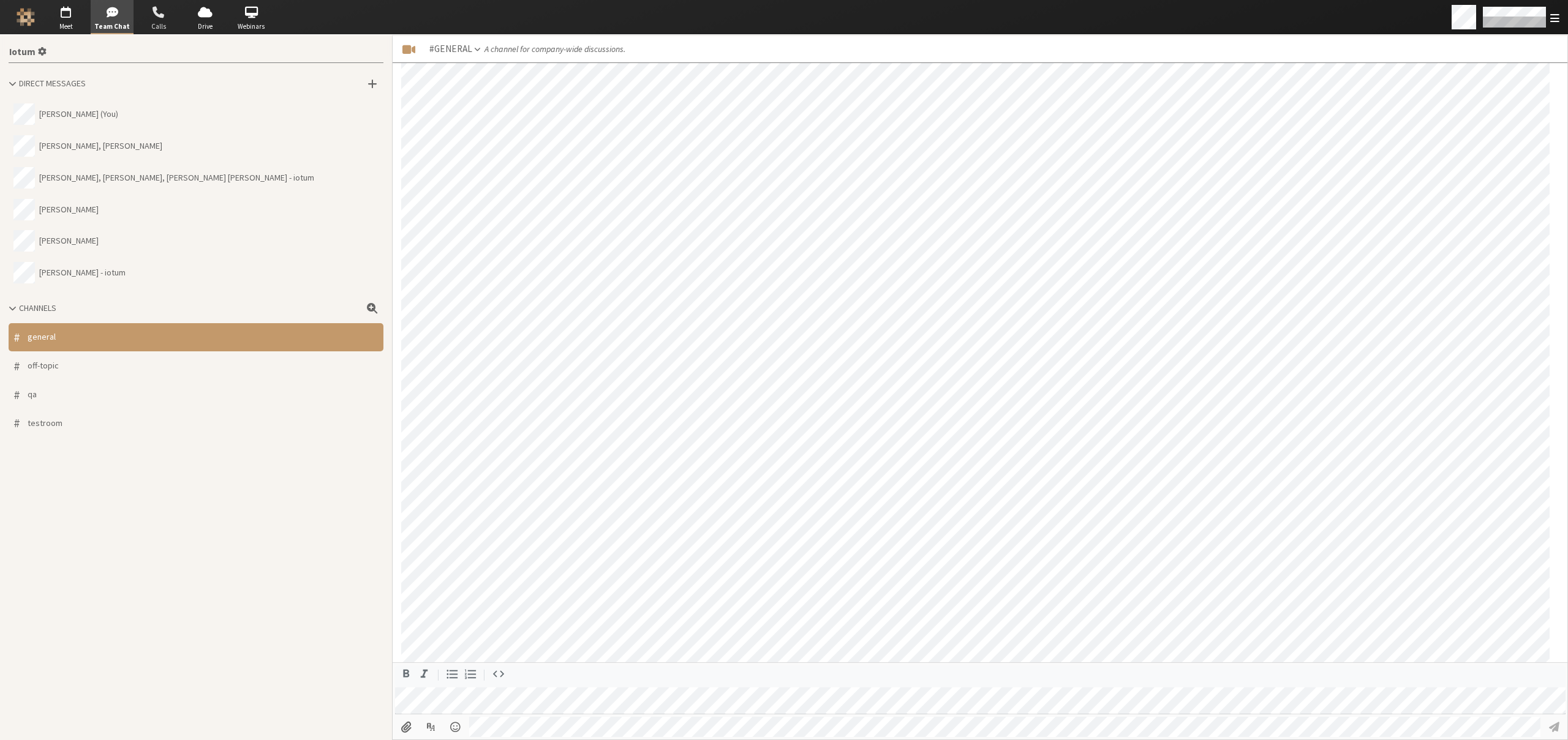
scroll to position [963, 0]
click at [161, 19] on span "button" at bounding box center [158, 12] width 43 height 20
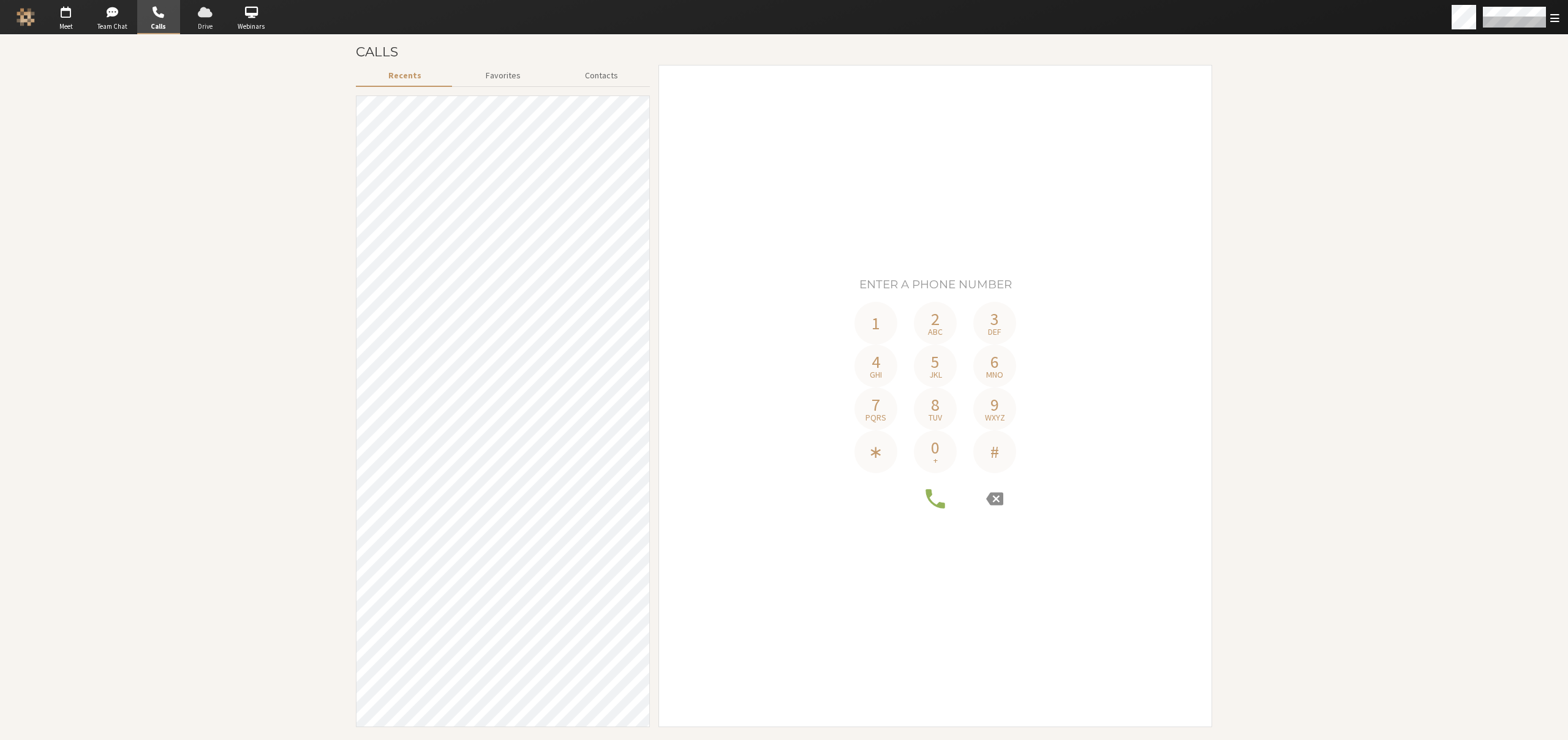
click at [202, 19] on span "button" at bounding box center [205, 12] width 43 height 20
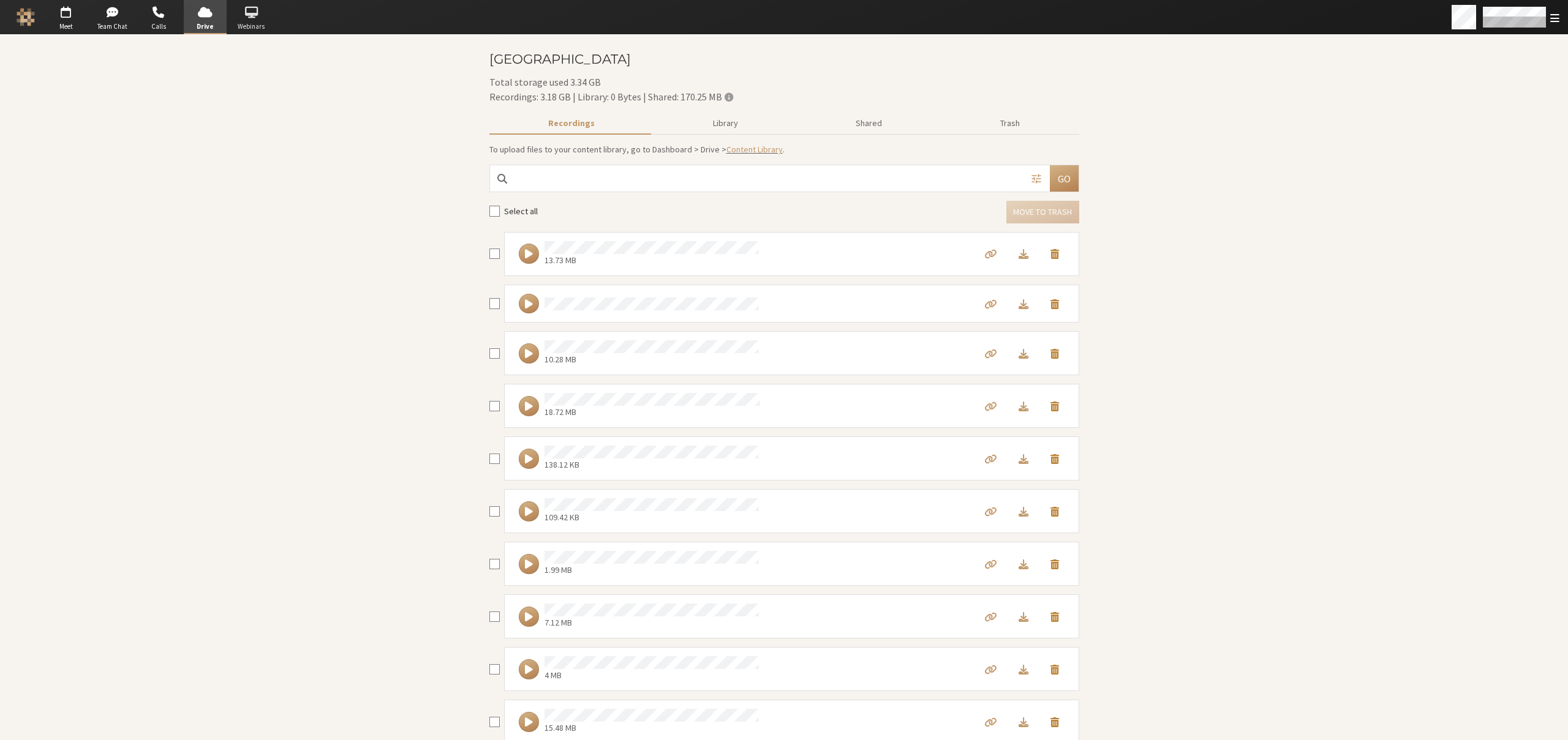
click at [249, 22] on span "Webinars" at bounding box center [251, 27] width 43 height 11
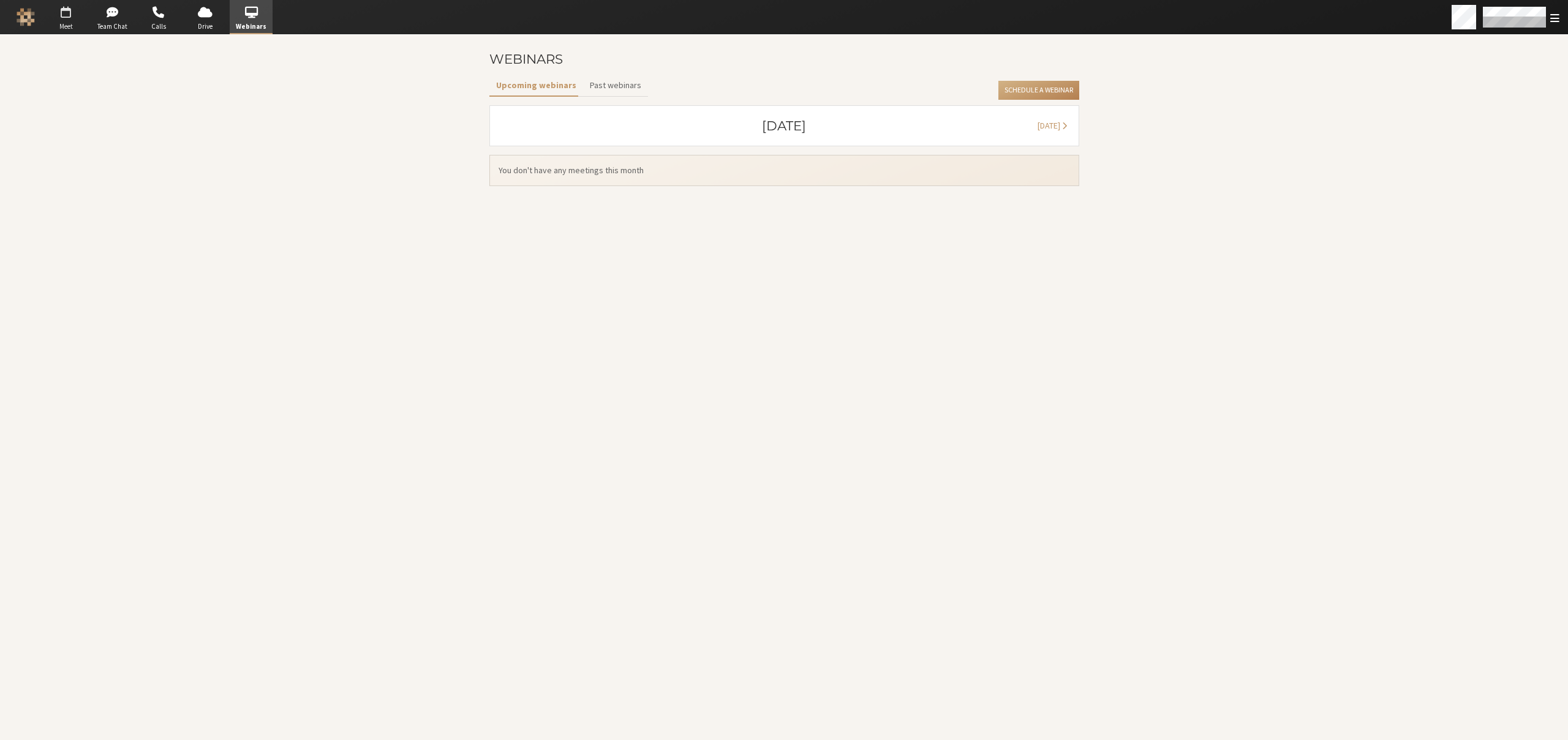
click at [77, 20] on span "button" at bounding box center [66, 12] width 43 height 20
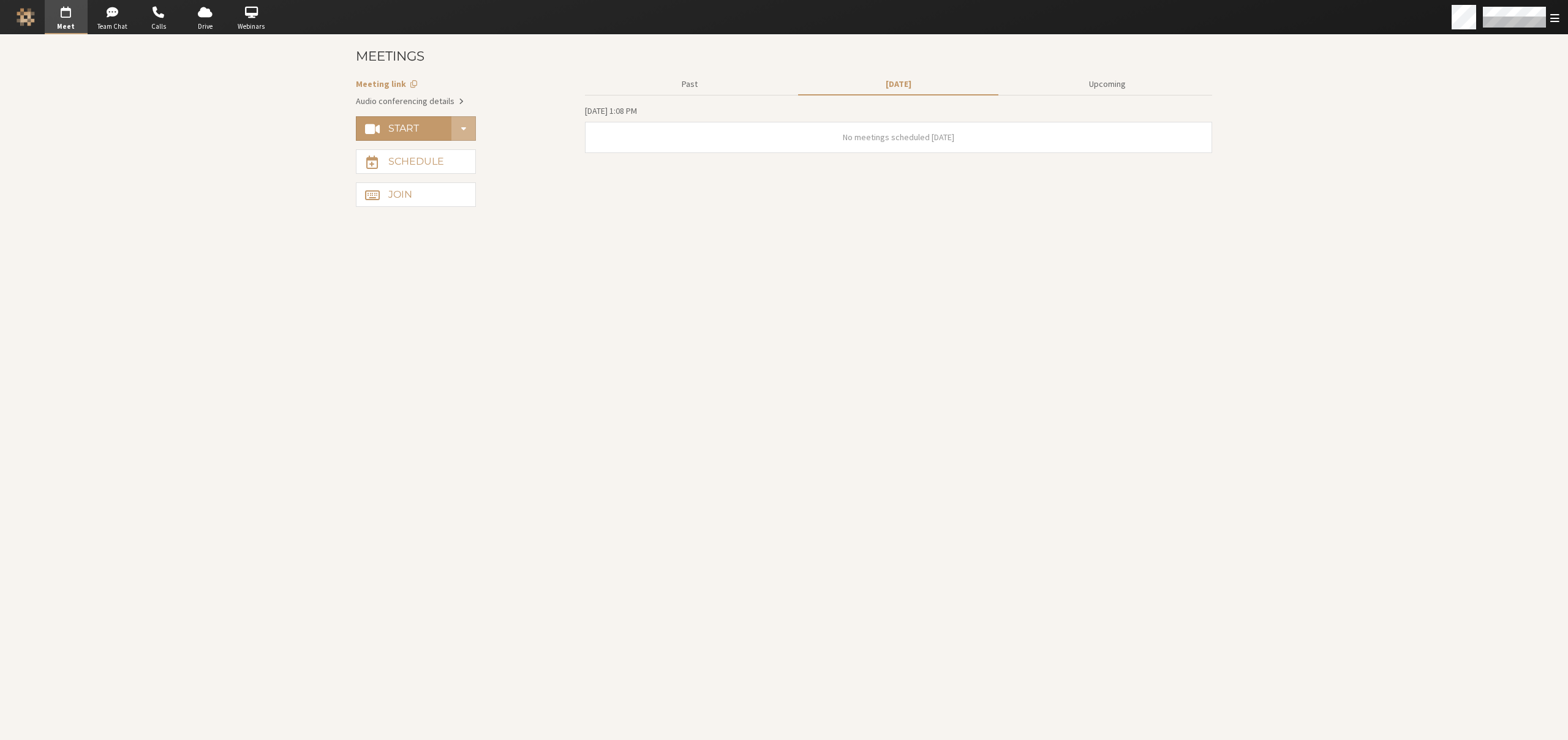
click at [13, 15] on link at bounding box center [25, 17] width 34 height 19
click at [419, 120] on button "Start" at bounding box center [403, 129] width 96 height 25
